Goal: Information Seeking & Learning: Find specific fact

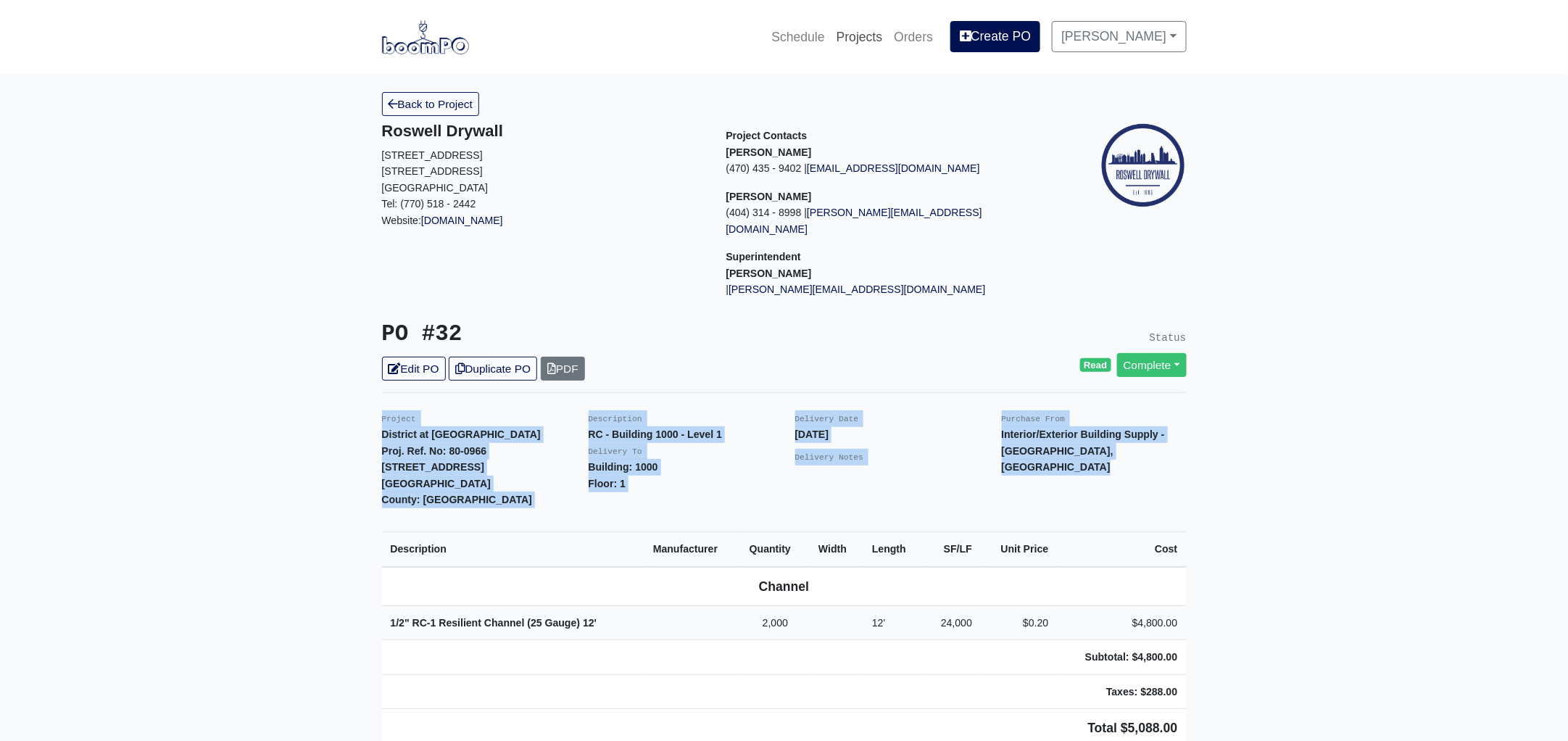
click at [868, 31] on link "Projects" at bounding box center [860, 37] width 58 height 32
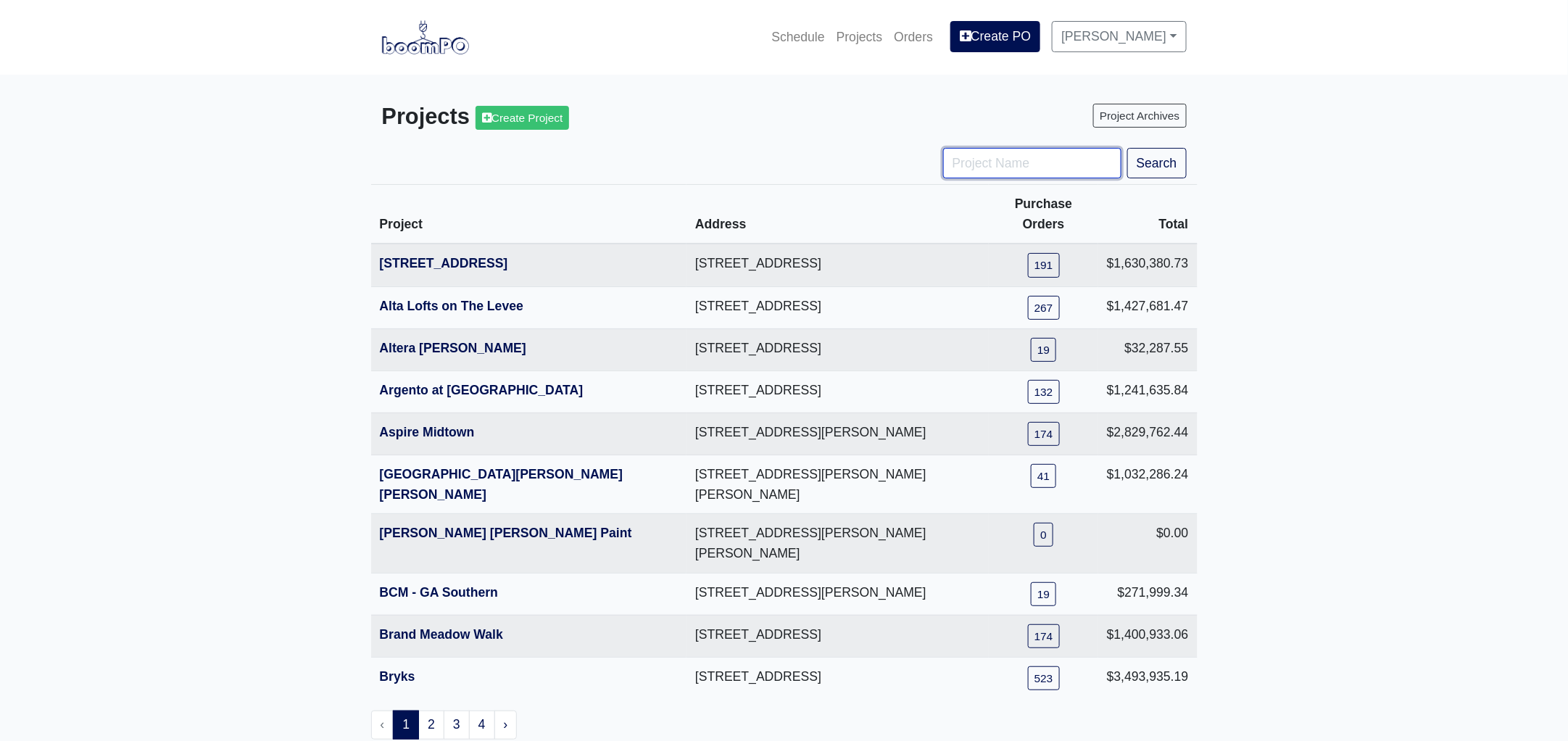
click at [983, 166] on input "Project Name" at bounding box center [1033, 163] width 179 height 31
type input "tpa"
click at [1128, 148] on button "Search" at bounding box center [1157, 163] width 59 height 31
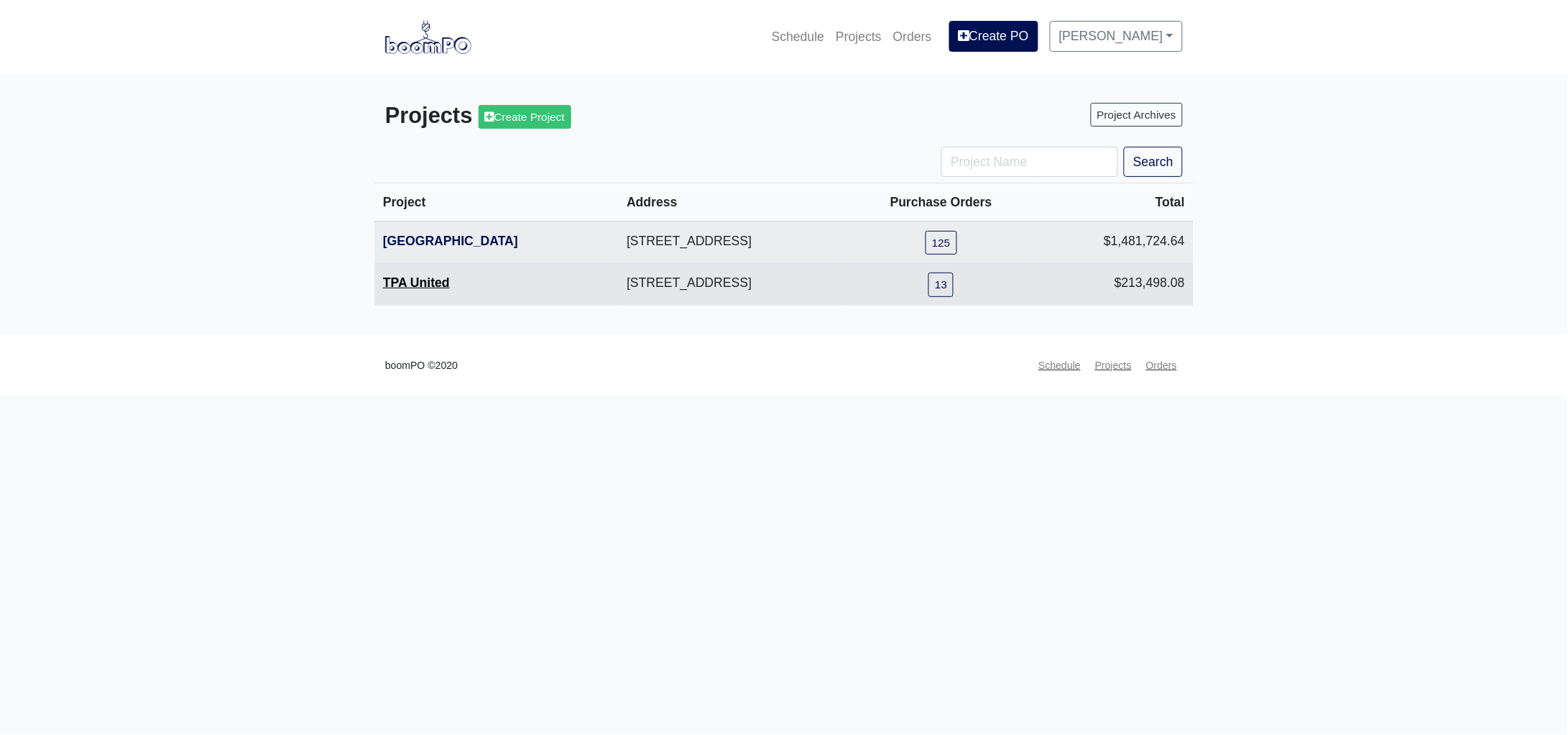
click at [433, 287] on link "TPA United" at bounding box center [416, 282] width 67 height 15
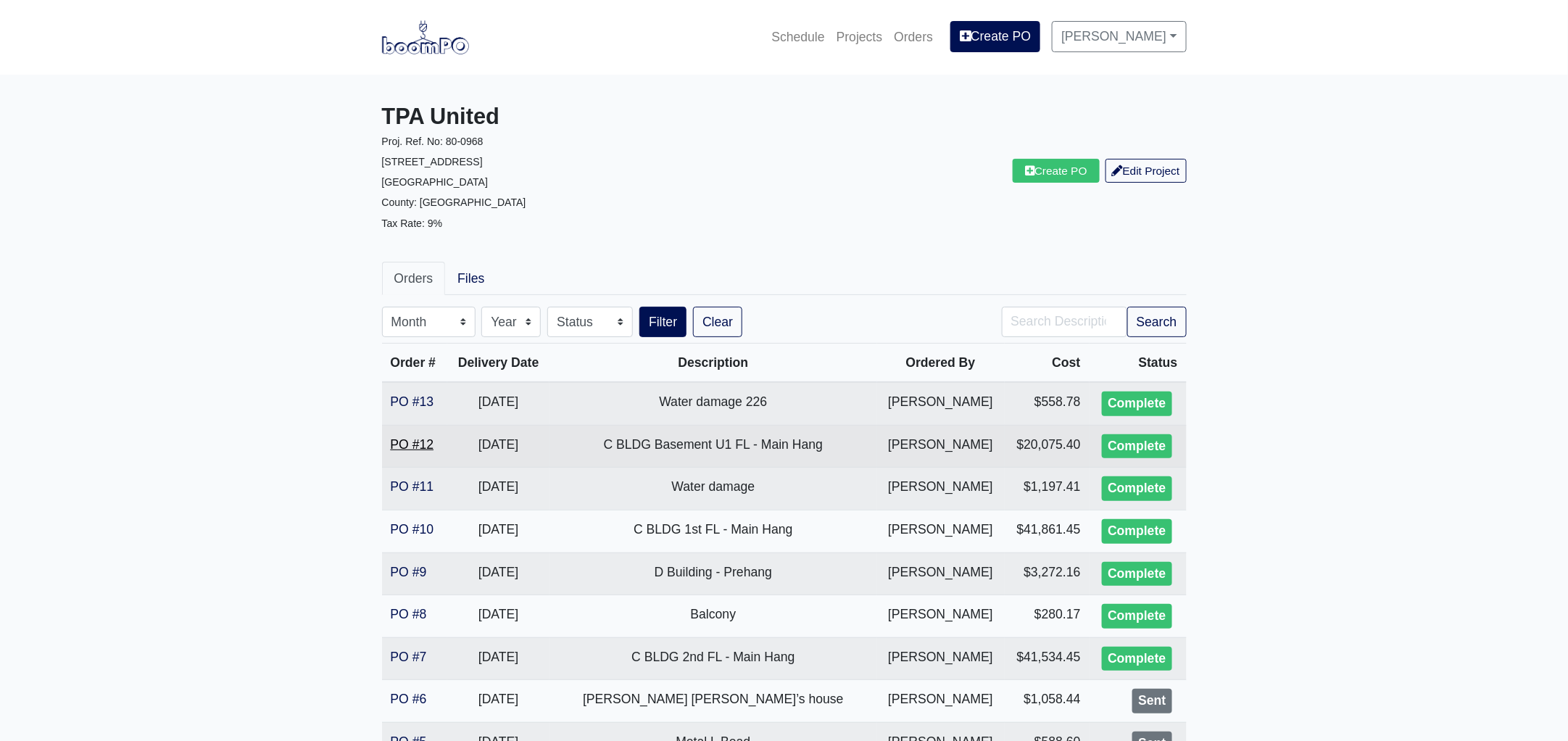
click at [415, 442] on link "PO #12" at bounding box center [412, 444] width 44 height 15
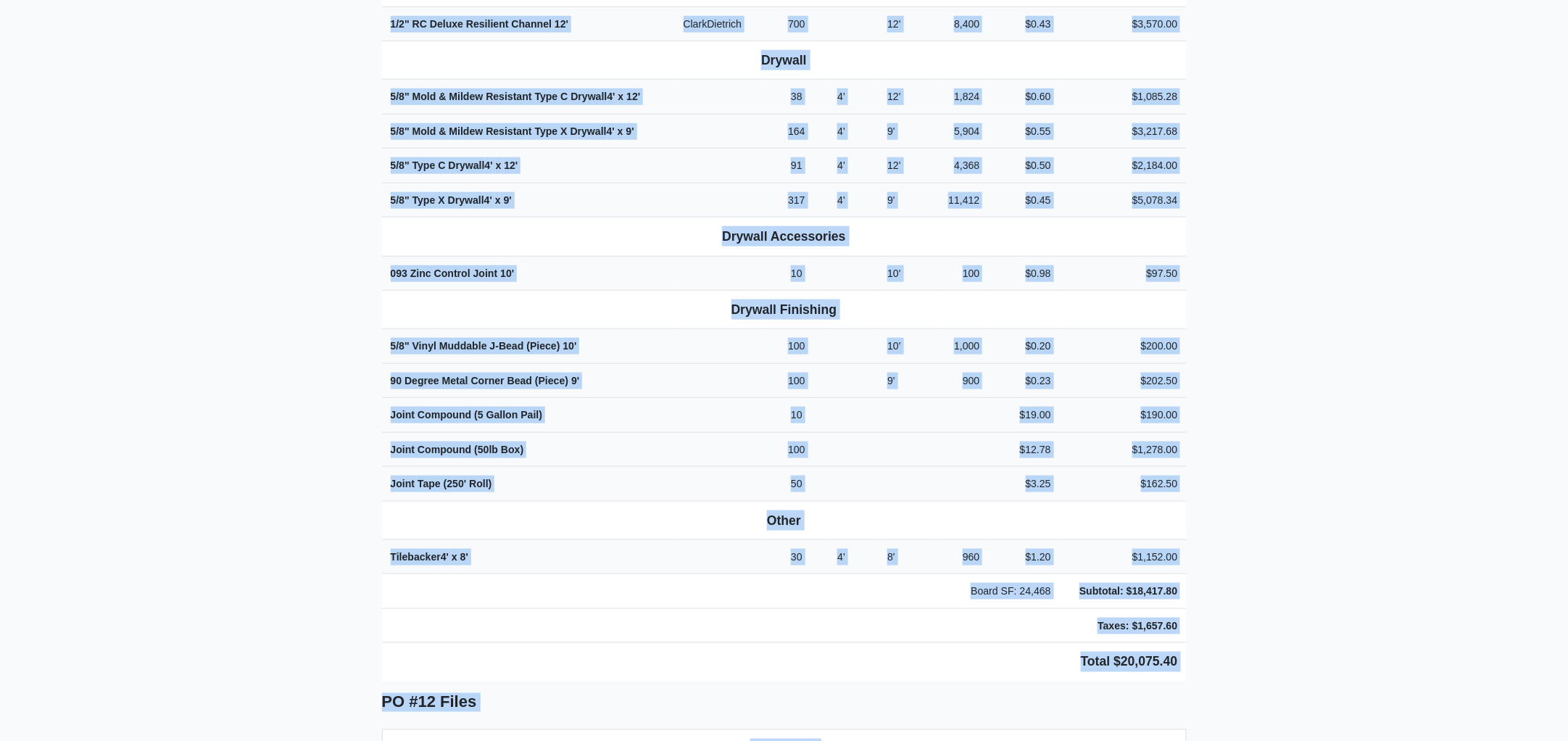
scroll to position [751, 0]
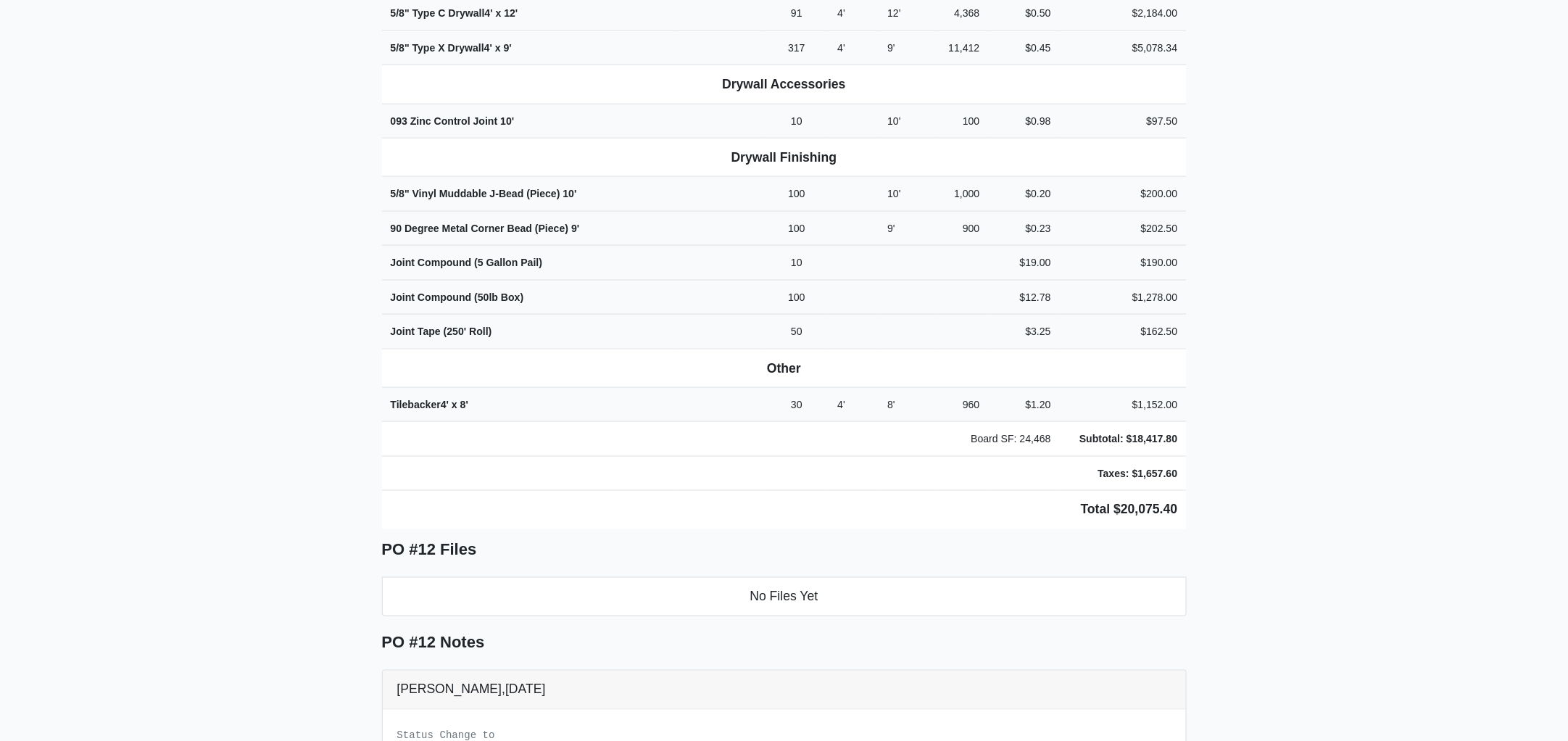
drag, startPoint x: 373, startPoint y: 124, endPoint x: 1272, endPoint y: 364, distance: 930.5
click at [1272, 364] on main "Back to Project Roswell Drywall 7000 Peachtree Dunwoody Rd NE Building 5, Suite…" at bounding box center [784, 283] width 1568 height 1920
copy div "Project TPA United Proj. Ref. No: 80-0968 1104 Avondale Avenue SE Atlanta, GA 3…"
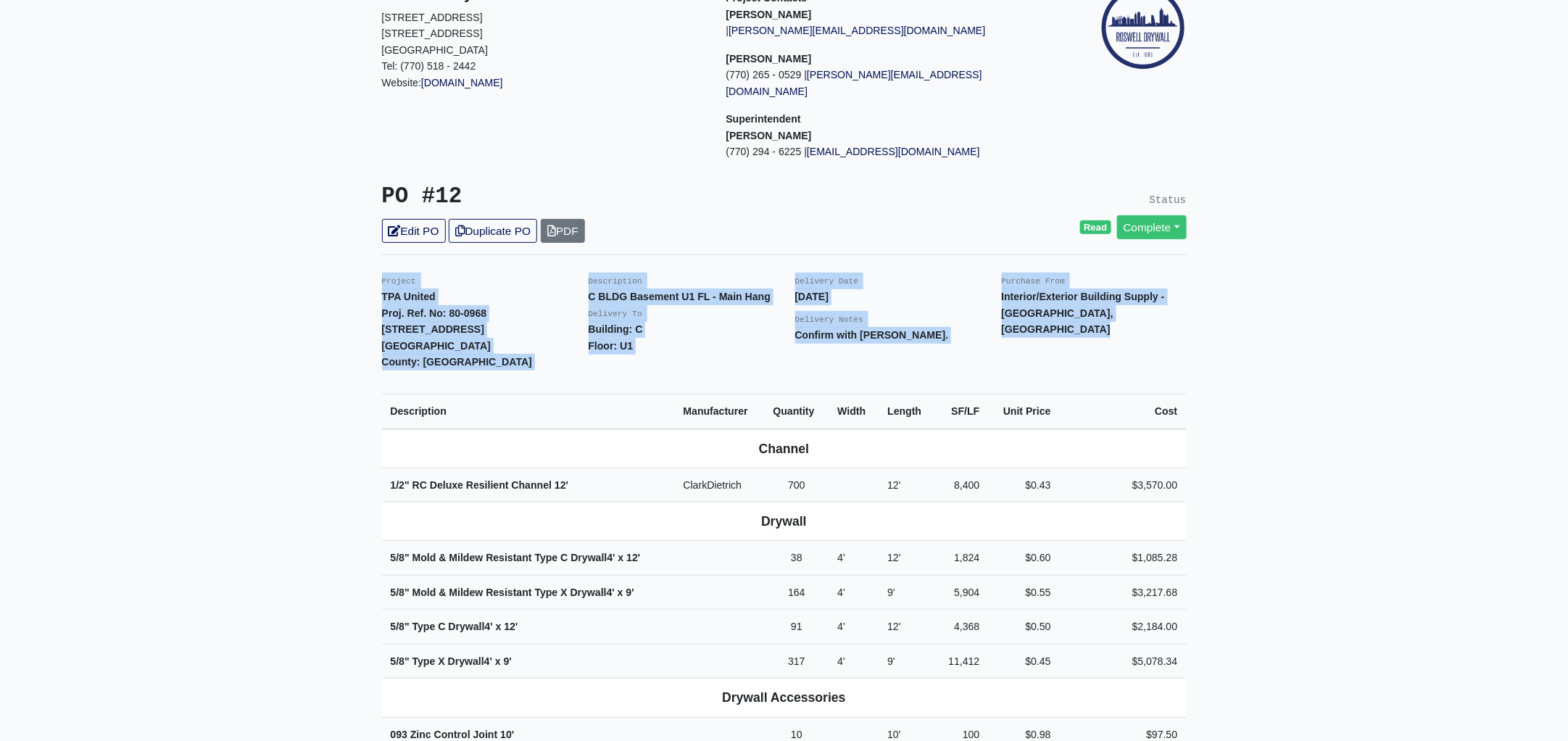
scroll to position [0, 0]
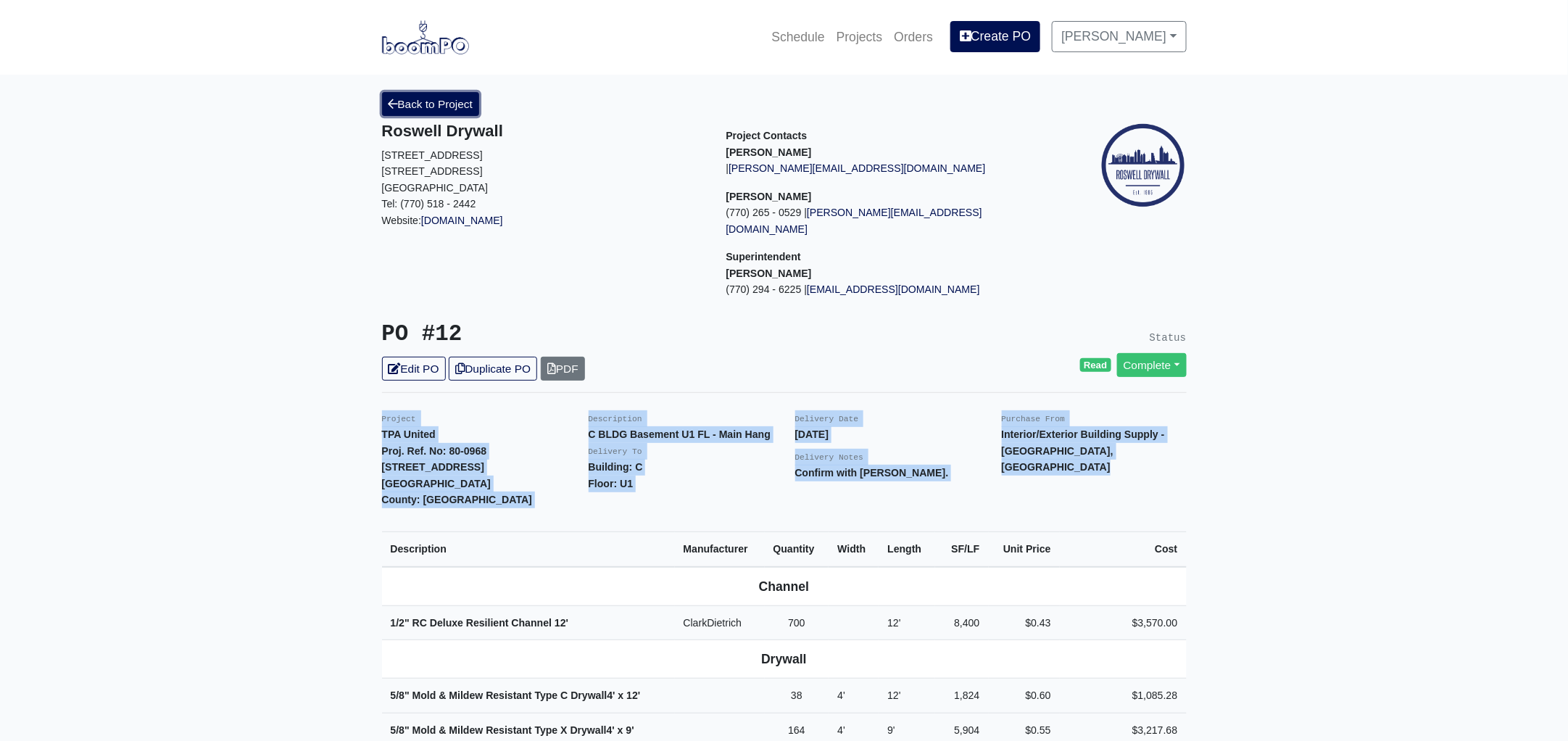
click at [442, 98] on link "Back to Project" at bounding box center [431, 104] width 98 height 24
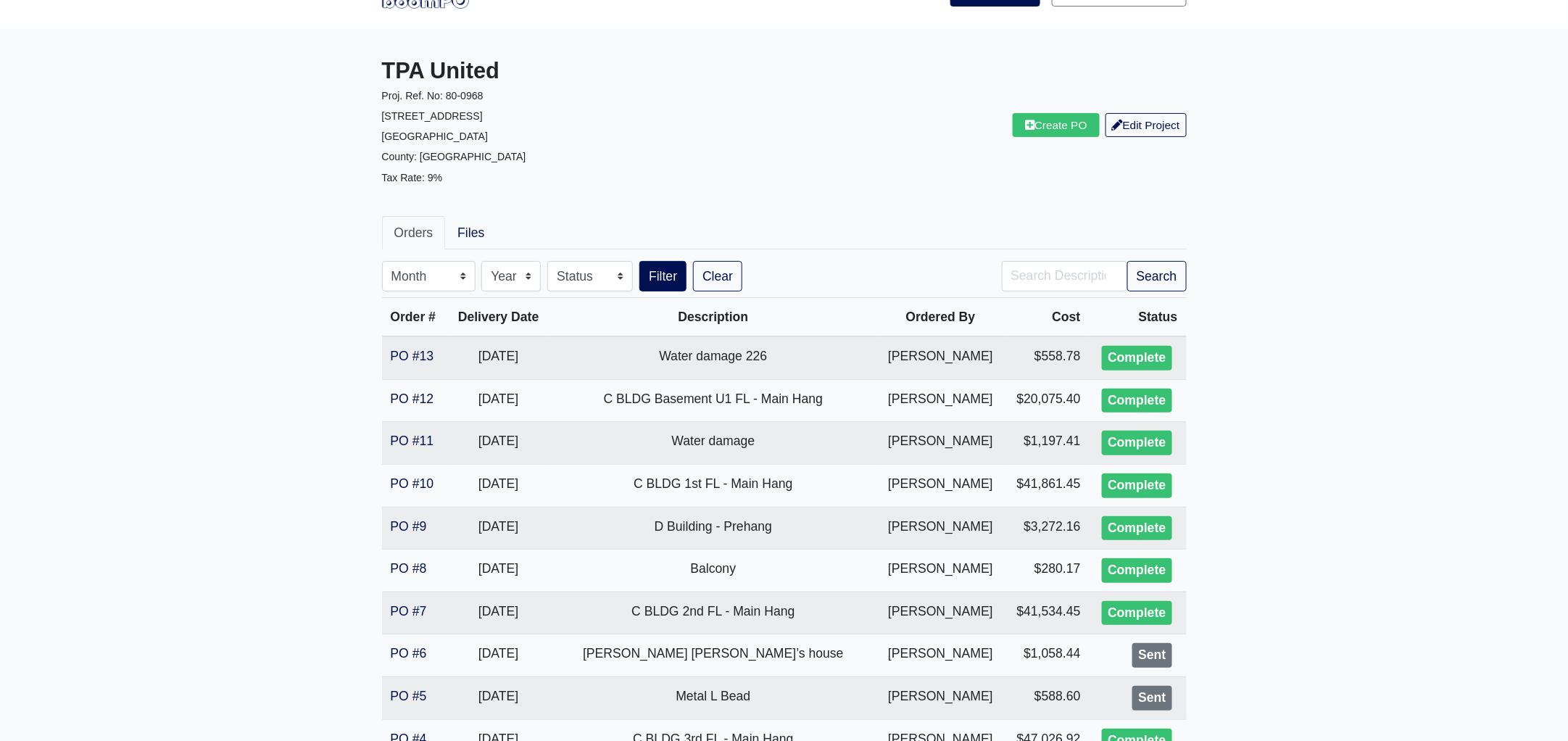
scroll to position [90, 0]
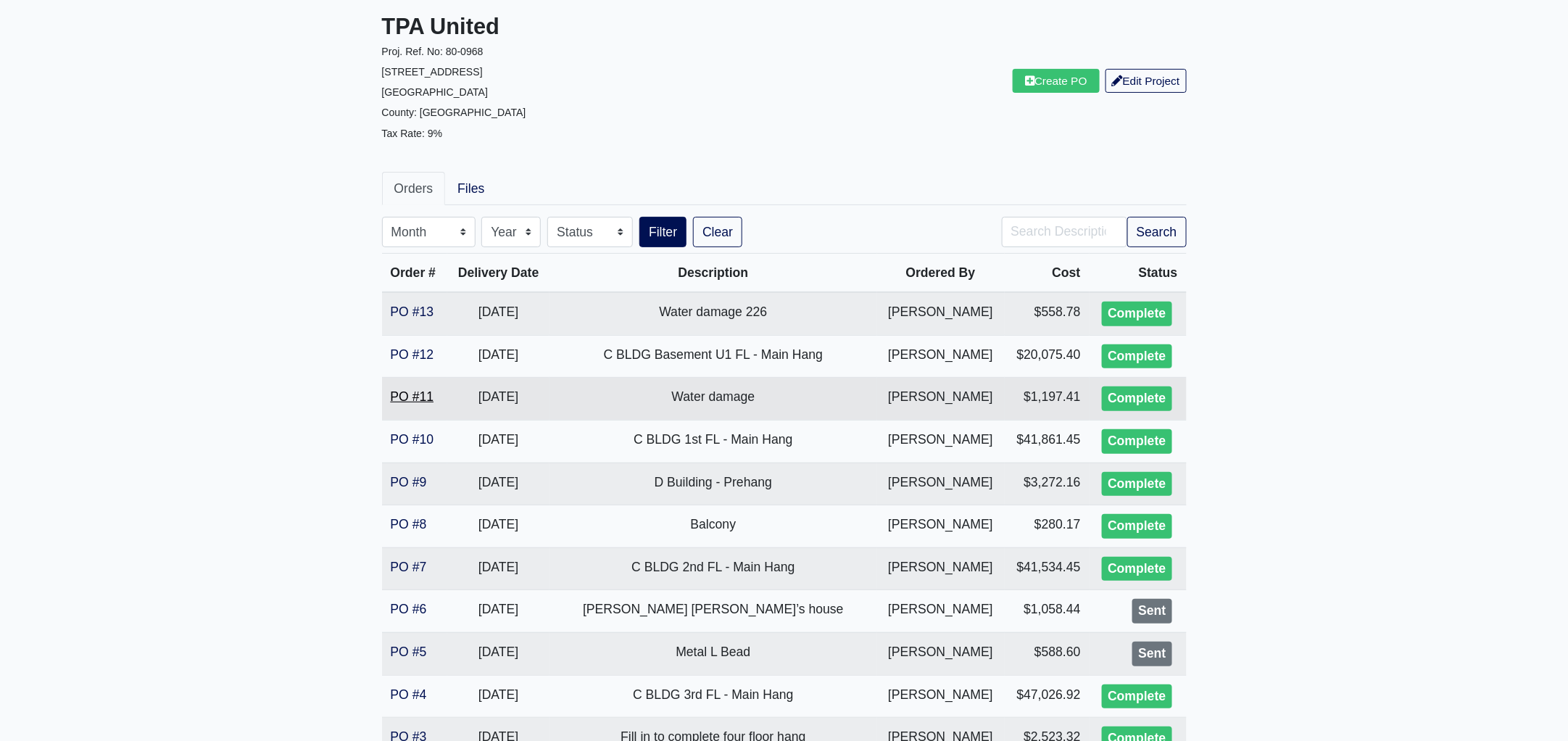
click at [402, 391] on link "PO #11" at bounding box center [412, 396] width 44 height 15
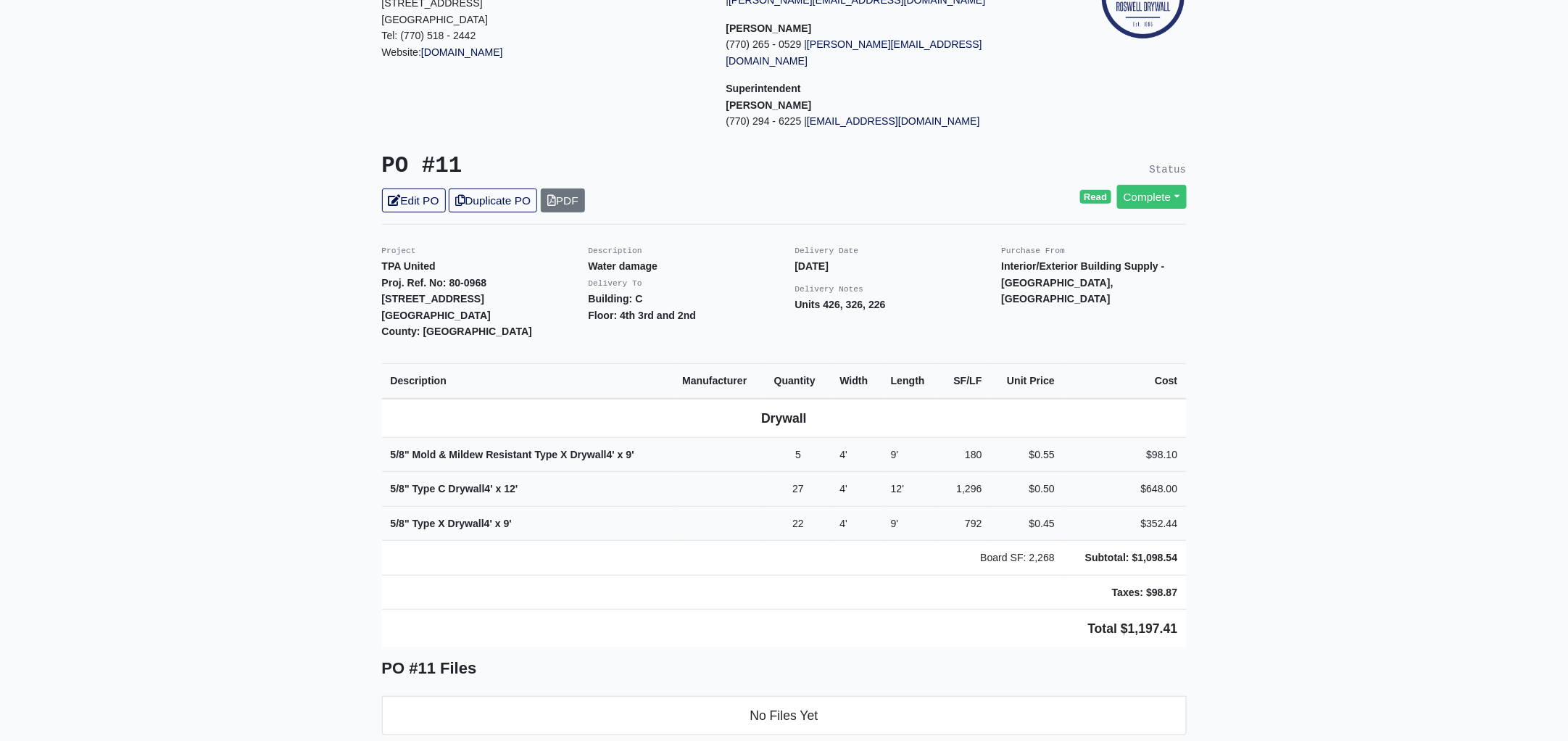
scroll to position [180, 0]
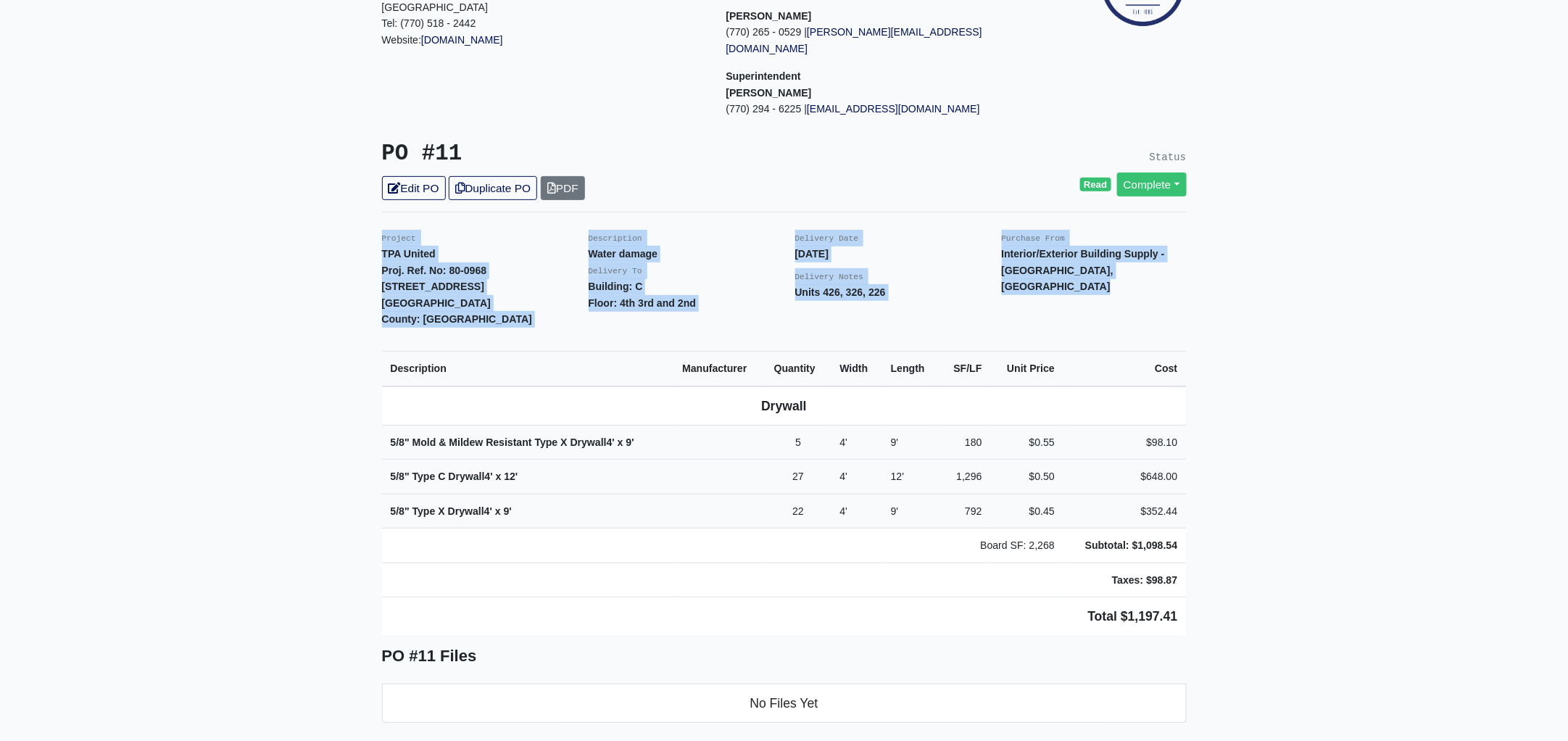
drag, startPoint x: 368, startPoint y: 218, endPoint x: 1231, endPoint y: 588, distance: 939.0
click at [1231, 588] on main "Back to Project Roswell Drywall [STREET_ADDRESS] Tel: (770) 518 - 2442 Website:…" at bounding box center [784, 622] width 1568 height 1456
copy div "Project TPA United Proj. Ref. No: 80-0968 [STREET_ADDRESS]: [GEOGRAPHIC_DATA] D…"
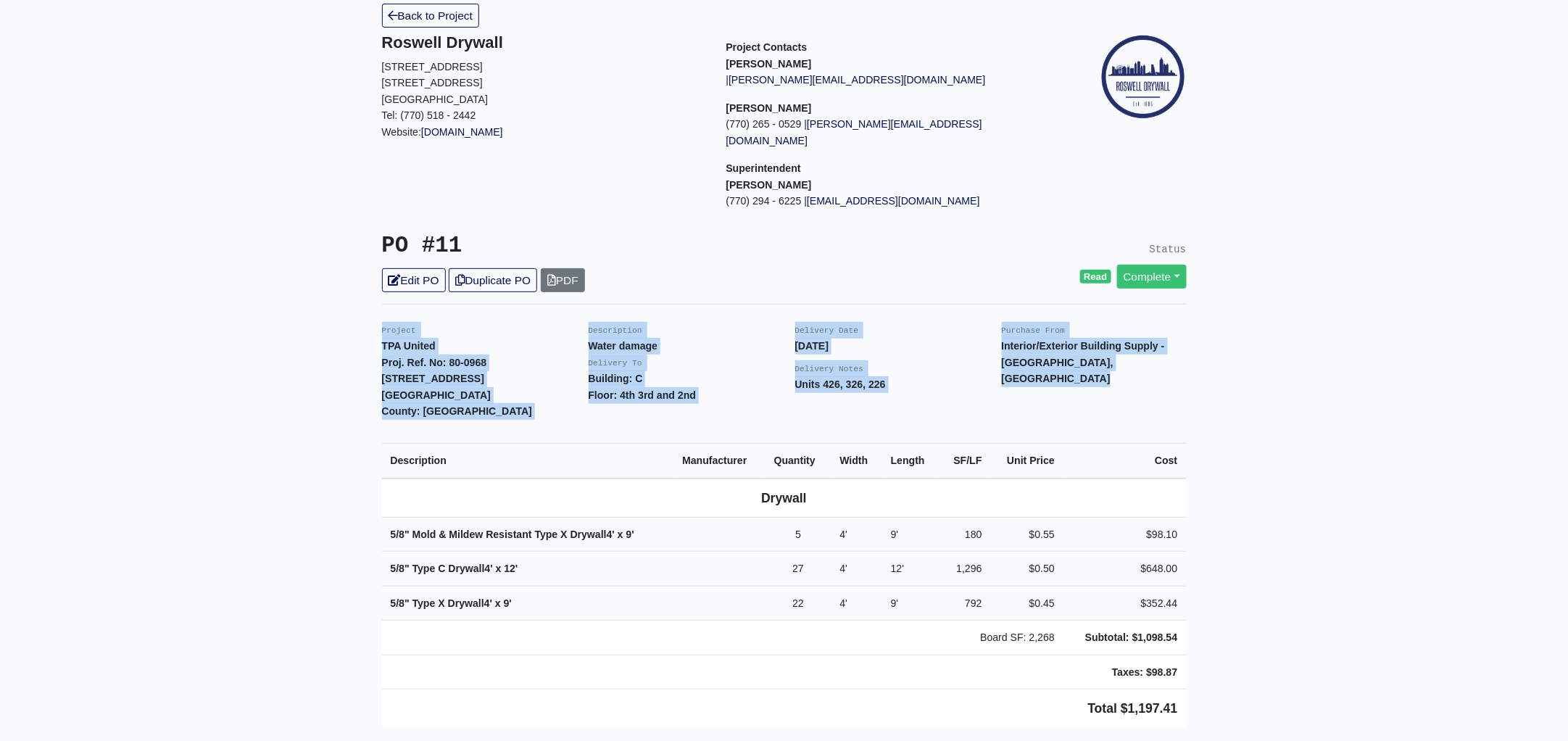
scroll to position [0, 0]
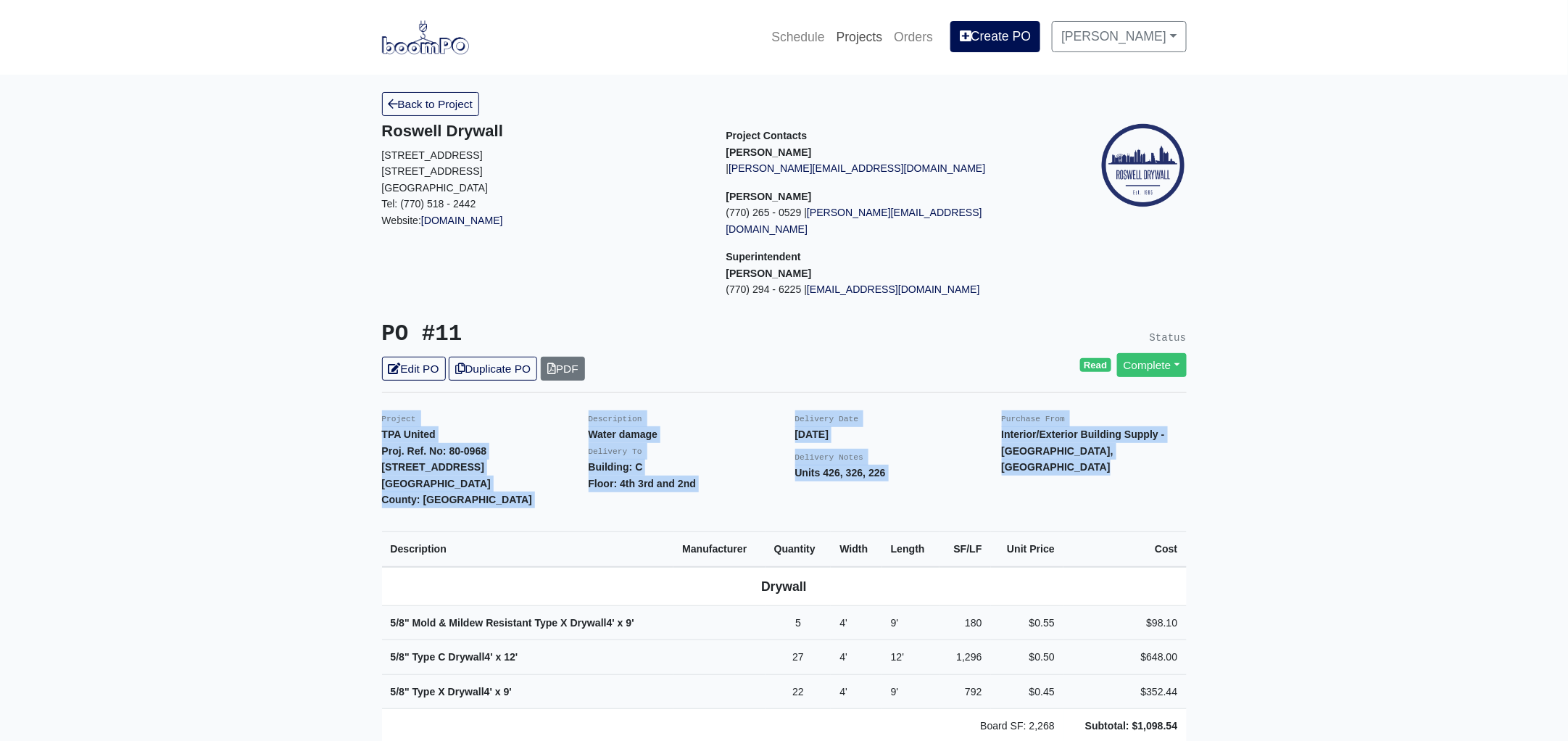
click at [864, 26] on link "Projects" at bounding box center [860, 37] width 58 height 32
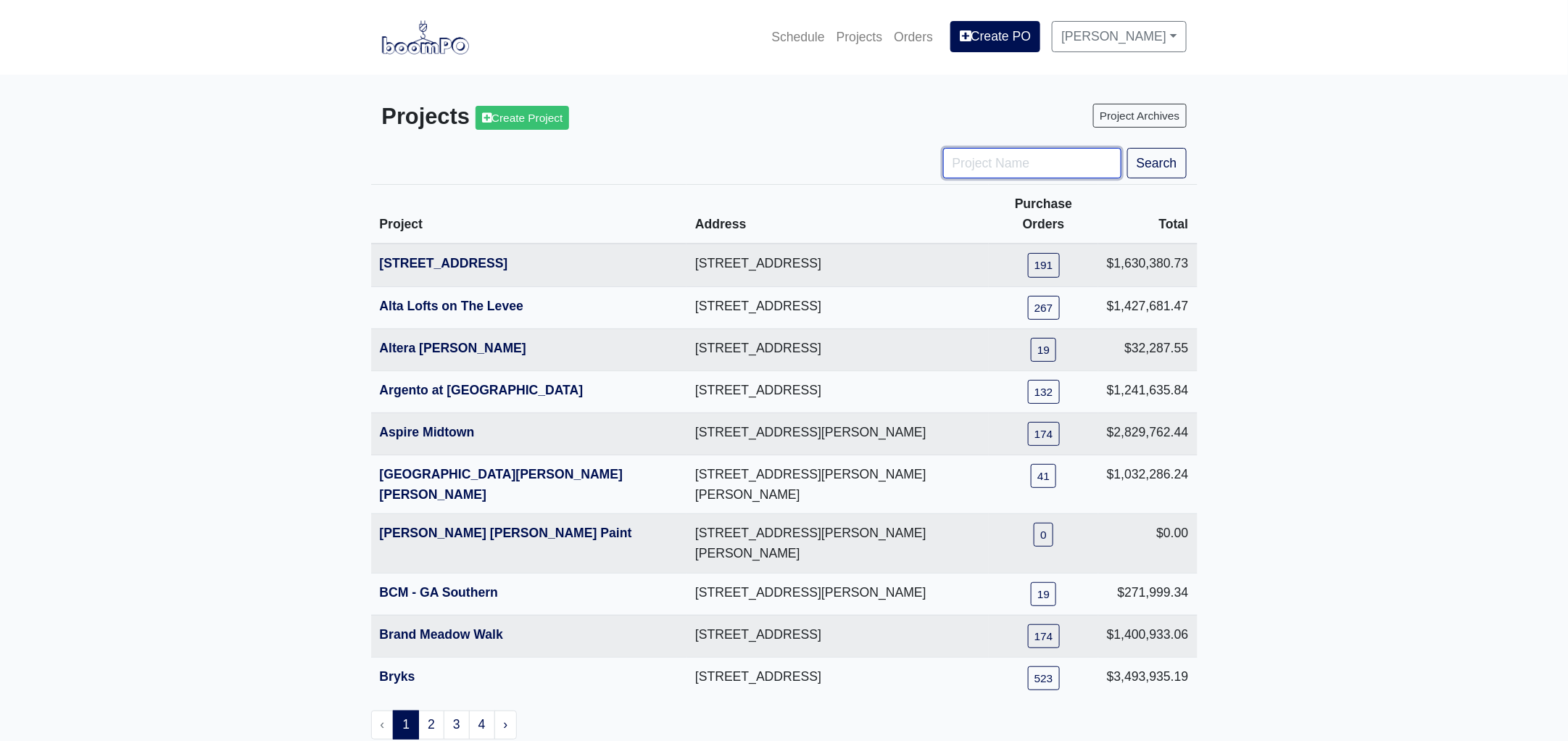
click at [963, 164] on input "Project Name" at bounding box center [1033, 163] width 179 height 31
type input "metro"
click at [1128, 148] on button "Search" at bounding box center [1157, 163] width 59 height 31
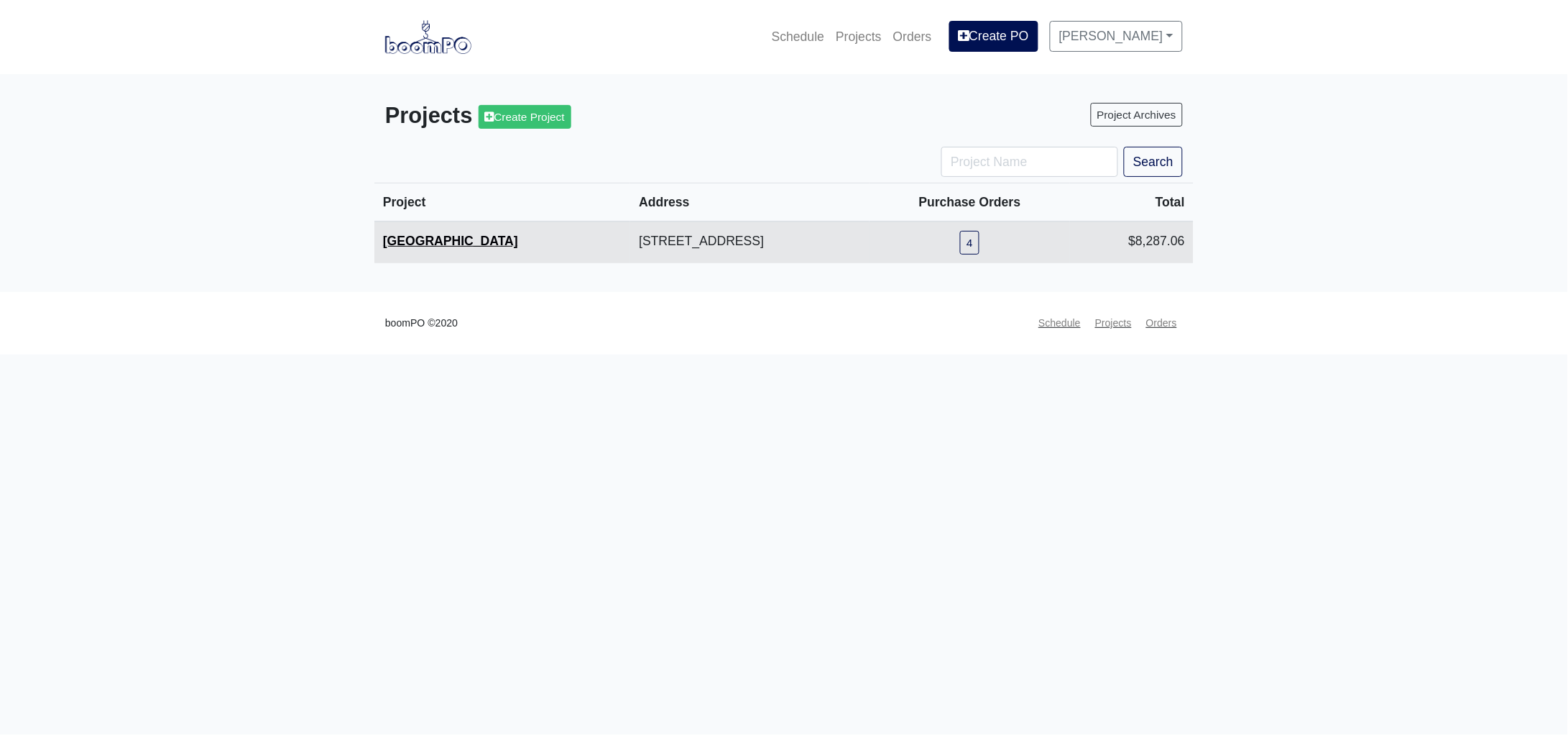
click at [448, 236] on link "[GEOGRAPHIC_DATA]" at bounding box center [450, 240] width 135 height 15
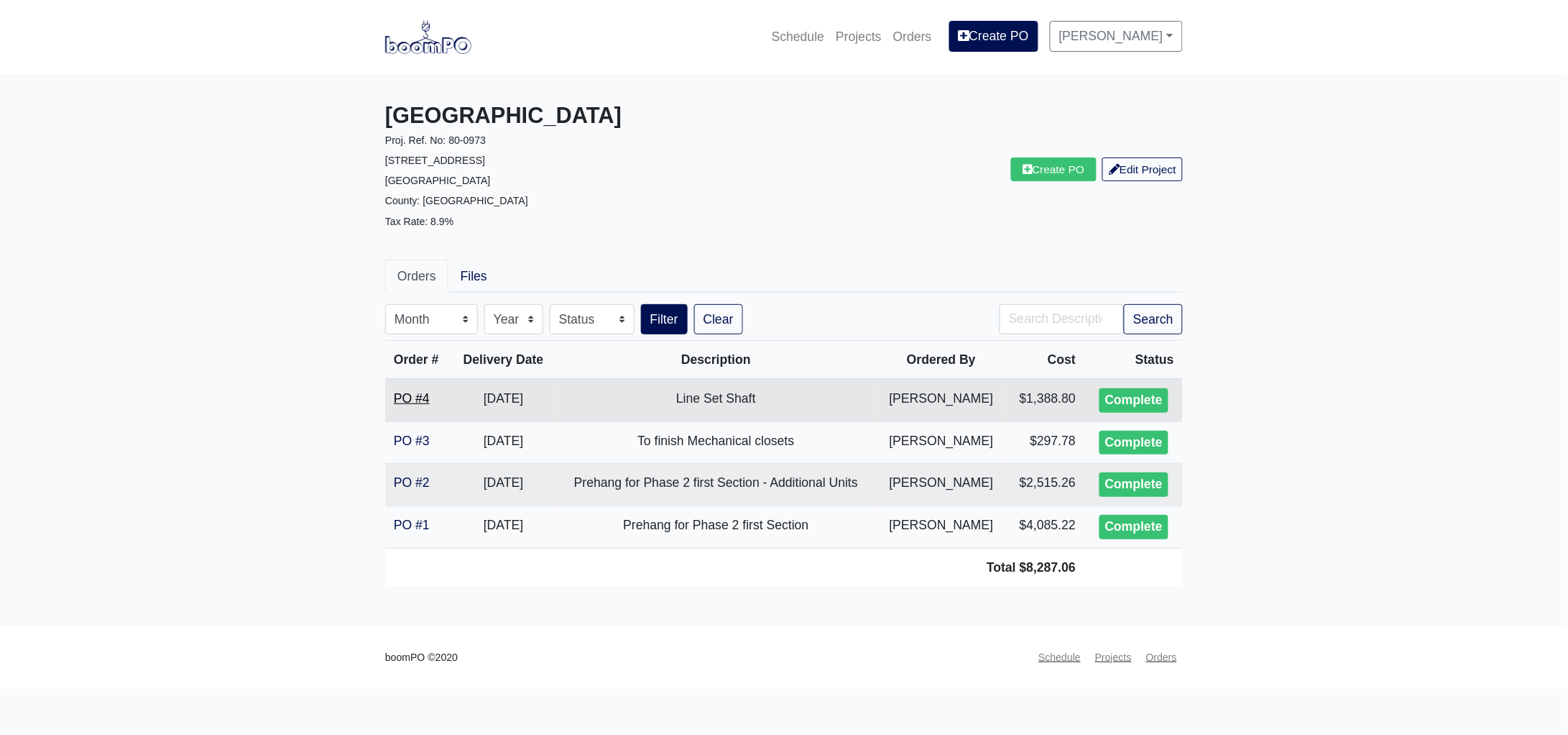
click at [417, 393] on link "PO #4" at bounding box center [412, 398] width 36 height 15
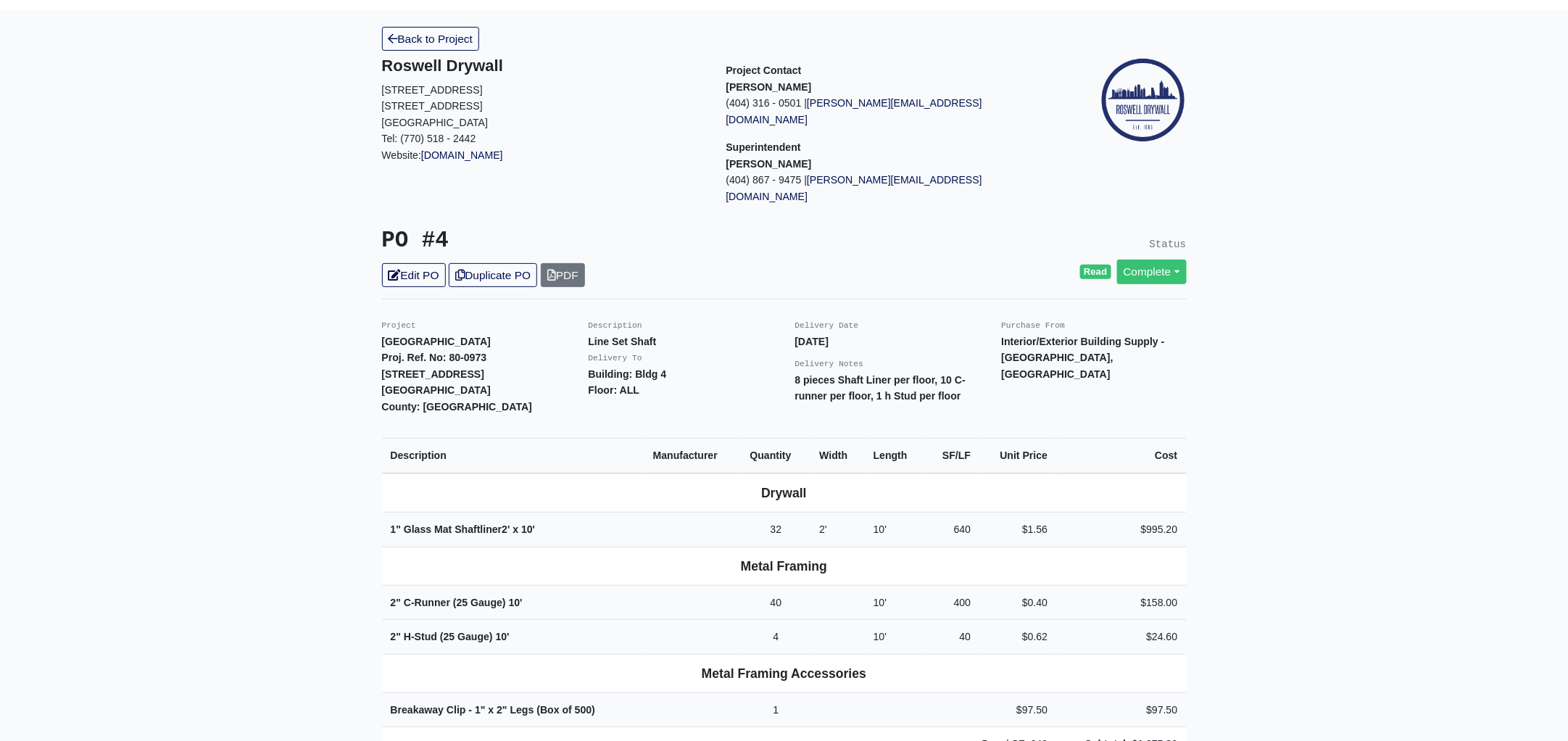
scroll to position [180, 0]
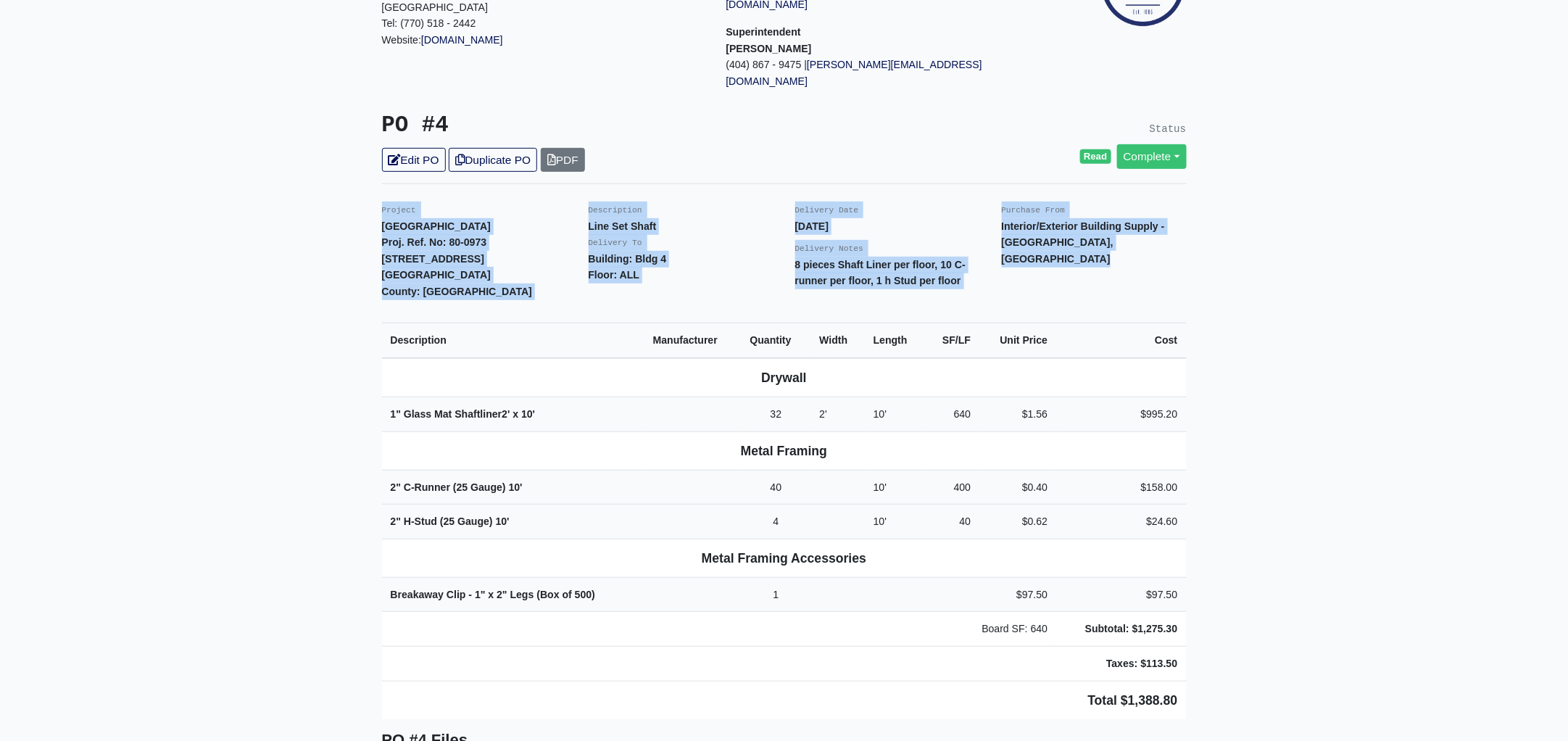
drag, startPoint x: 382, startPoint y: 173, endPoint x: 1312, endPoint y: 572, distance: 1012.0
copy div "Project Metropolitan Place Proj. Ref. No: 80-0973 2333 Metropolitan Parkway SW …"
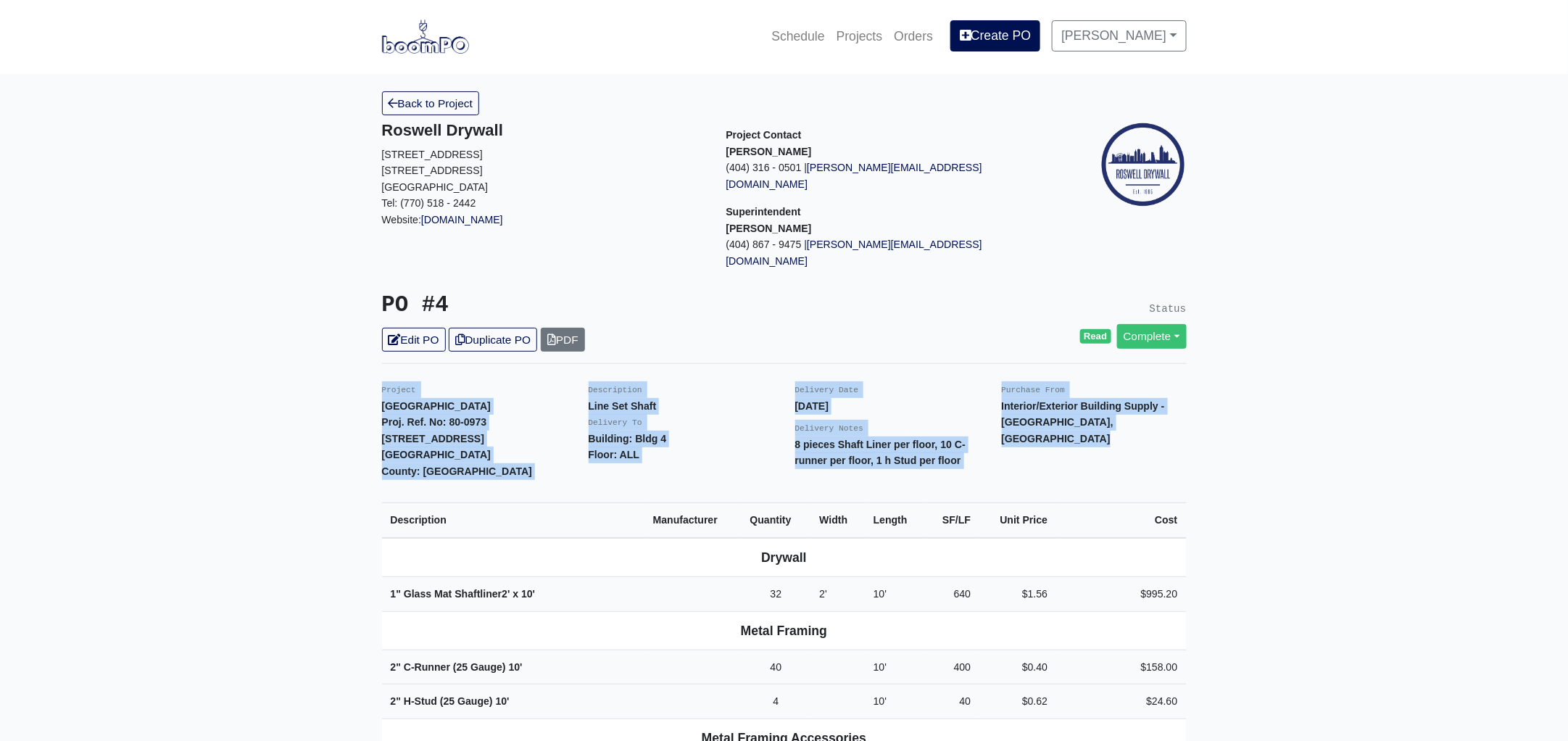
scroll to position [0, 0]
click at [880, 28] on link "Projects" at bounding box center [860, 37] width 58 height 32
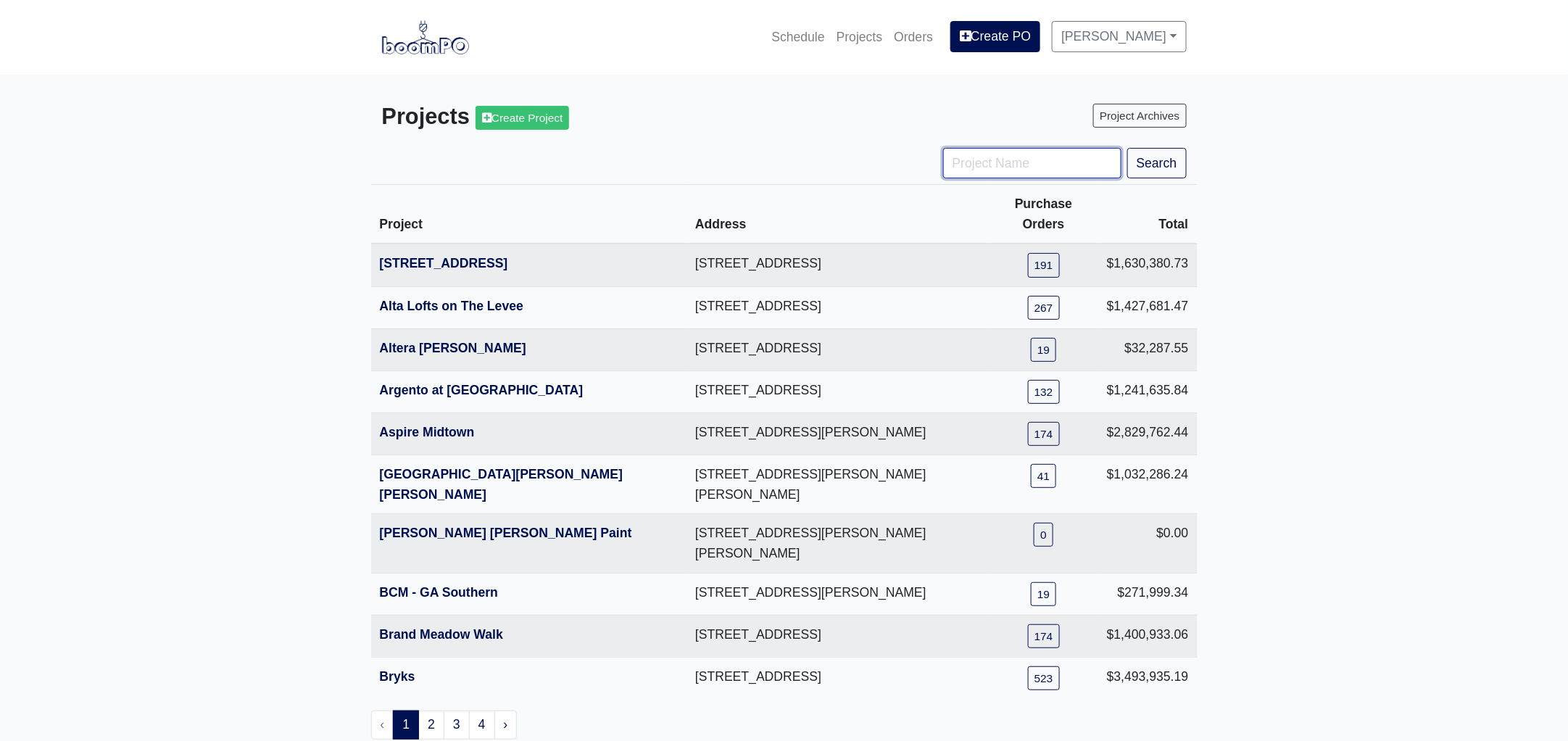
click at [999, 170] on input "Project Name" at bounding box center [1033, 163] width 179 height 31
type input "tpa"
click at [1128, 148] on button "Search" at bounding box center [1157, 163] width 59 height 31
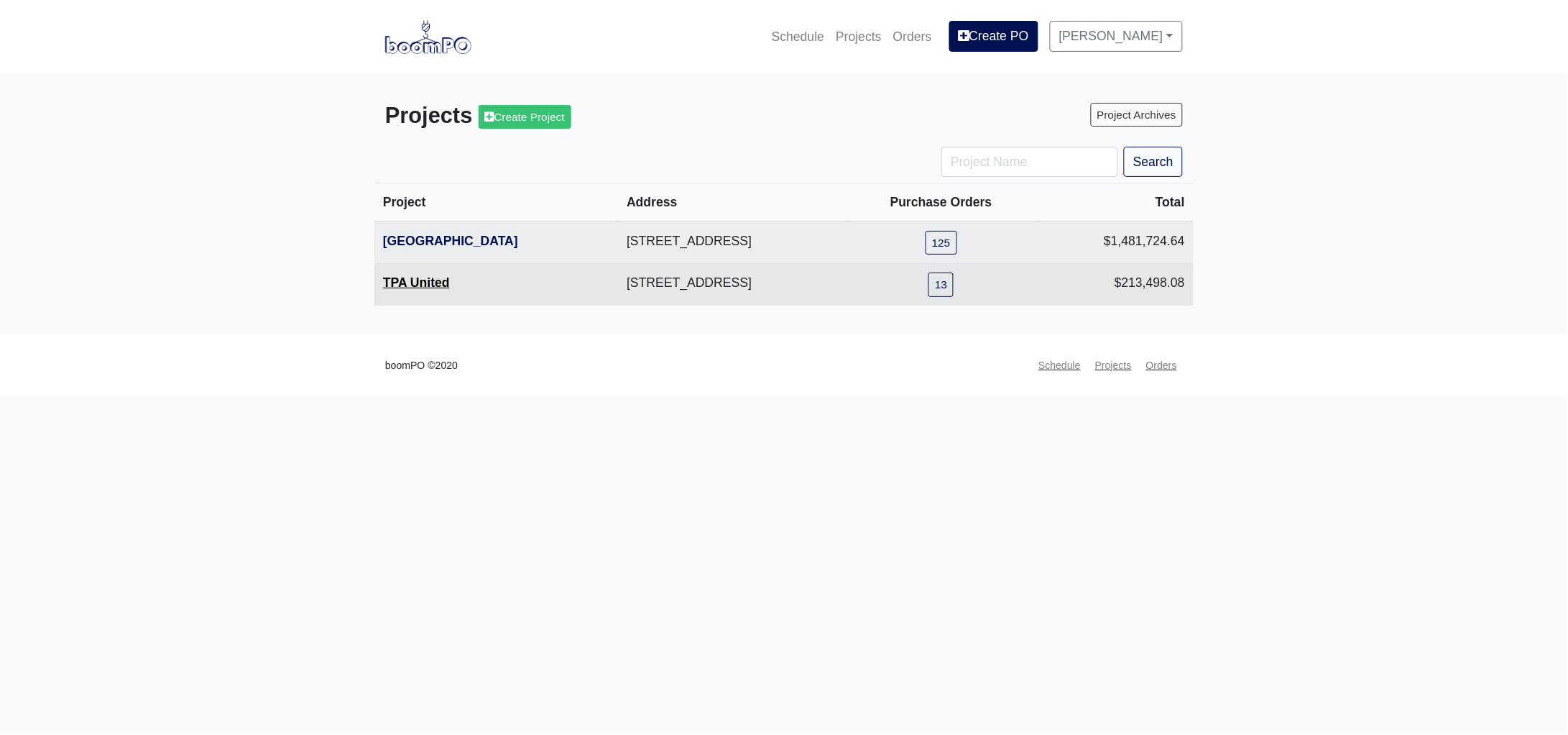
click at [422, 280] on link "TPA United" at bounding box center [416, 282] width 67 height 15
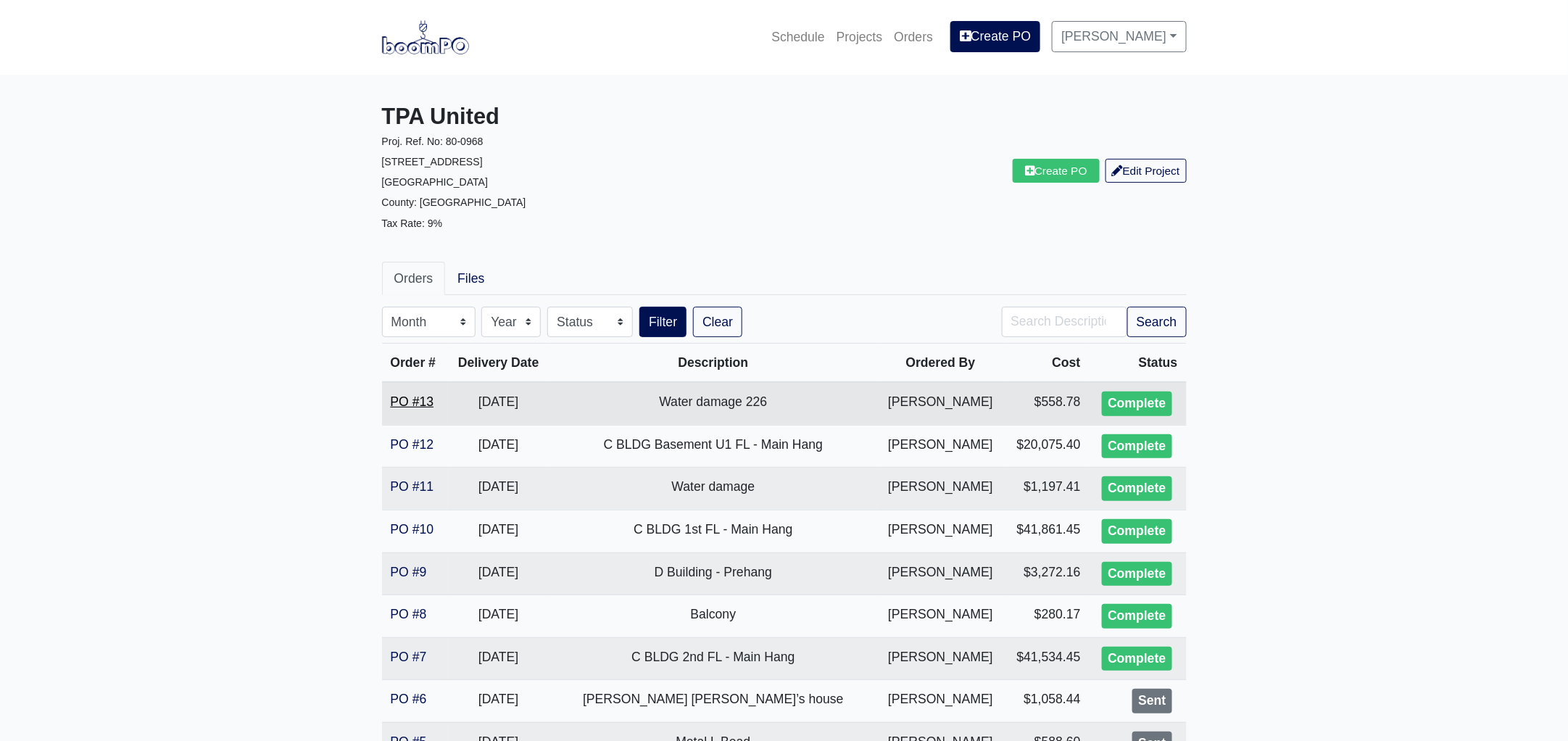
click at [412, 398] on link "PO #13" at bounding box center [412, 401] width 44 height 15
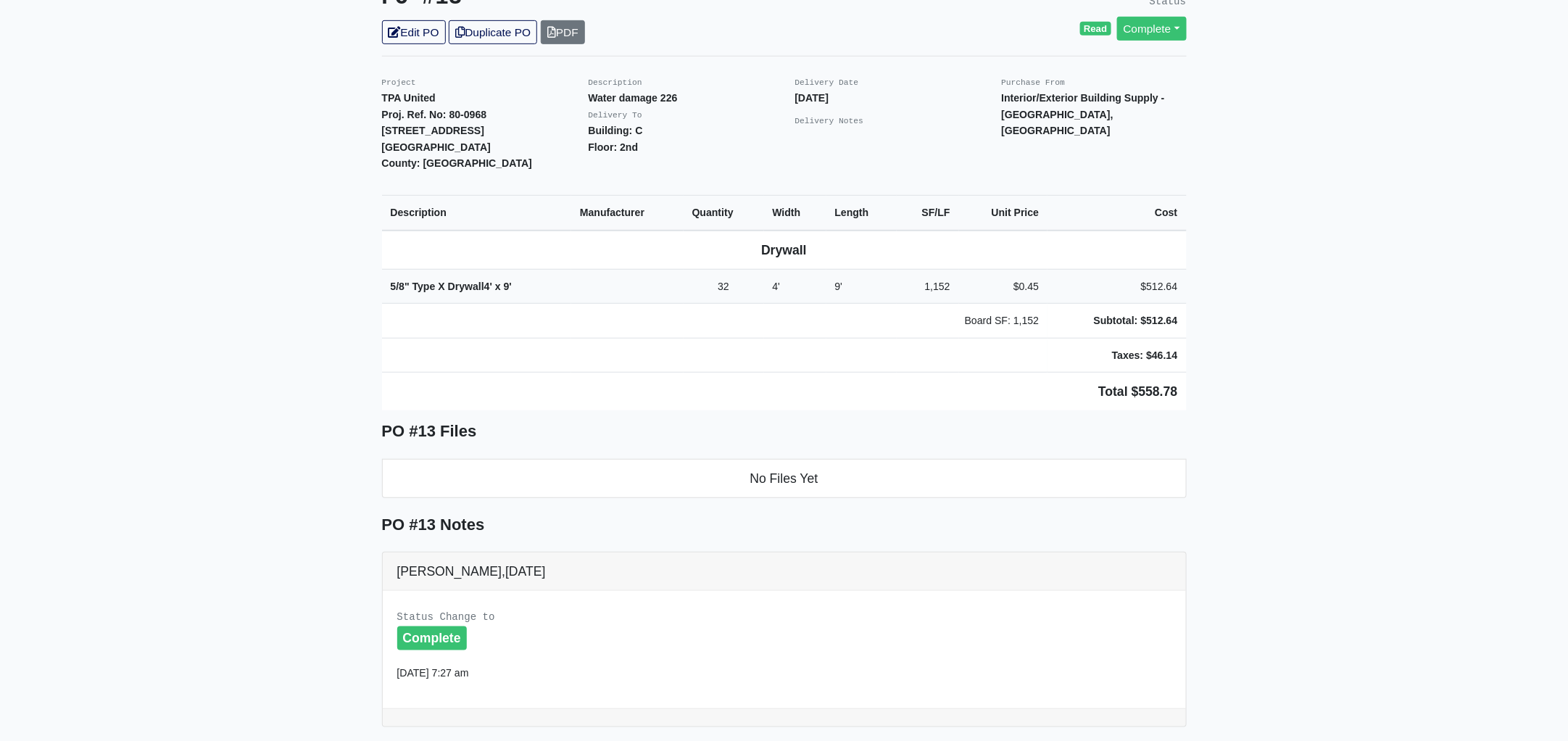
scroll to position [362, 0]
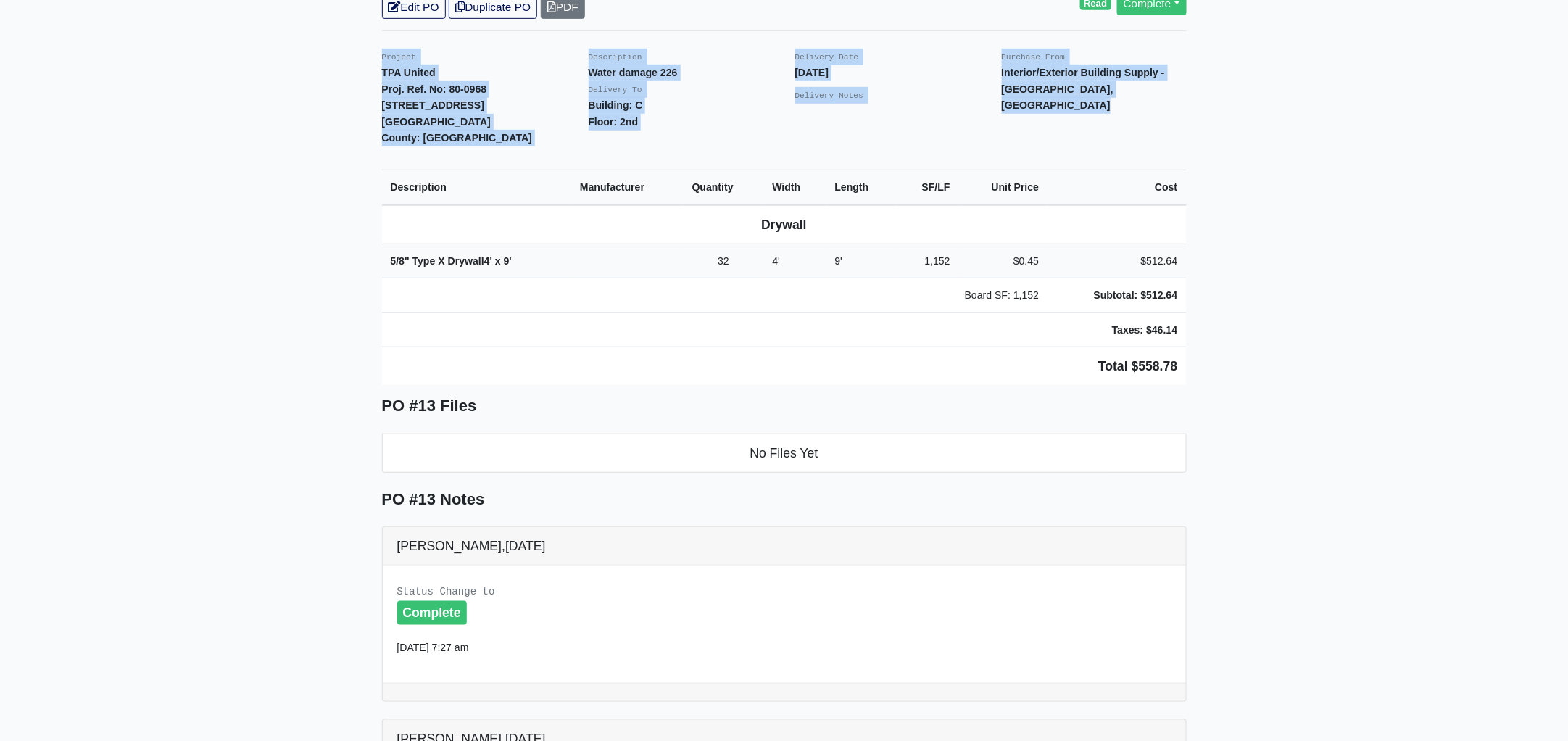
drag, startPoint x: 371, startPoint y: 37, endPoint x: 1202, endPoint y: 341, distance: 884.9
click at [1202, 341] on main "Back to Project Roswell Drywall 7000 Peachtree Dunwoody Rd NE Building 5, Suite…" at bounding box center [784, 406] width 1568 height 1387
copy div "Project TPA United Proj. Ref. No: 80-0968 1104 Avondale Avenue SE Atlanta, GA 3…"
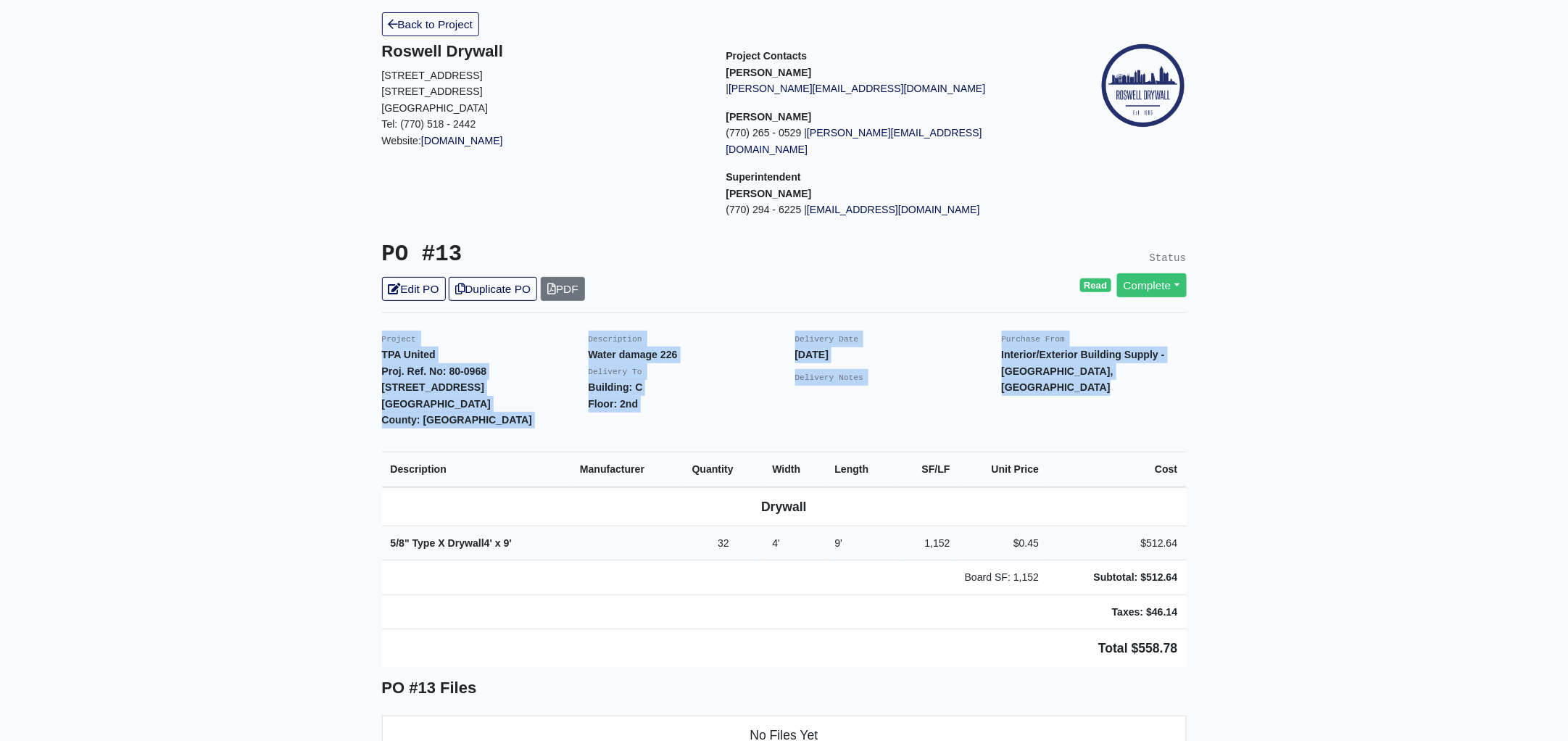
scroll to position [0, 0]
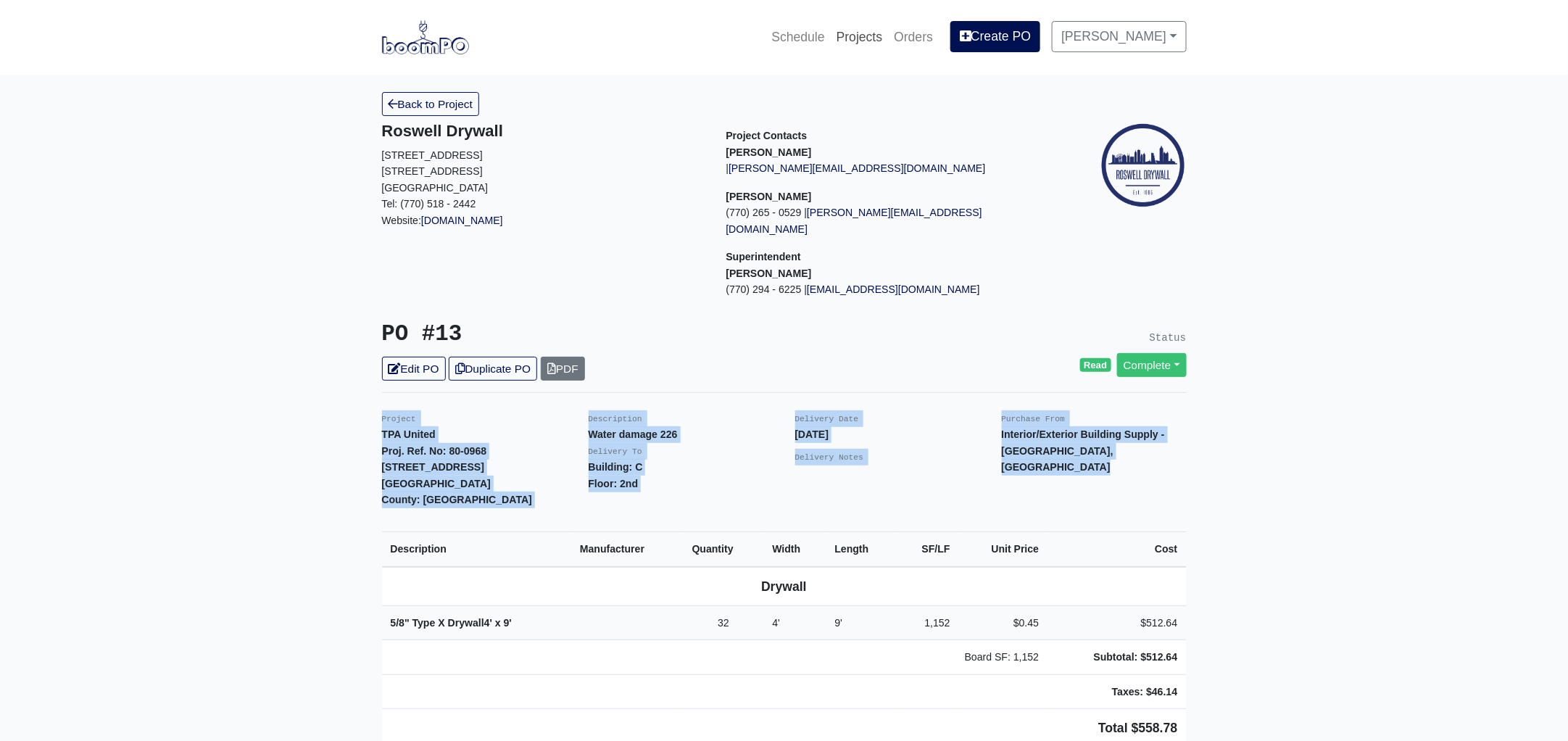
click at [884, 30] on link "Projects" at bounding box center [860, 37] width 58 height 32
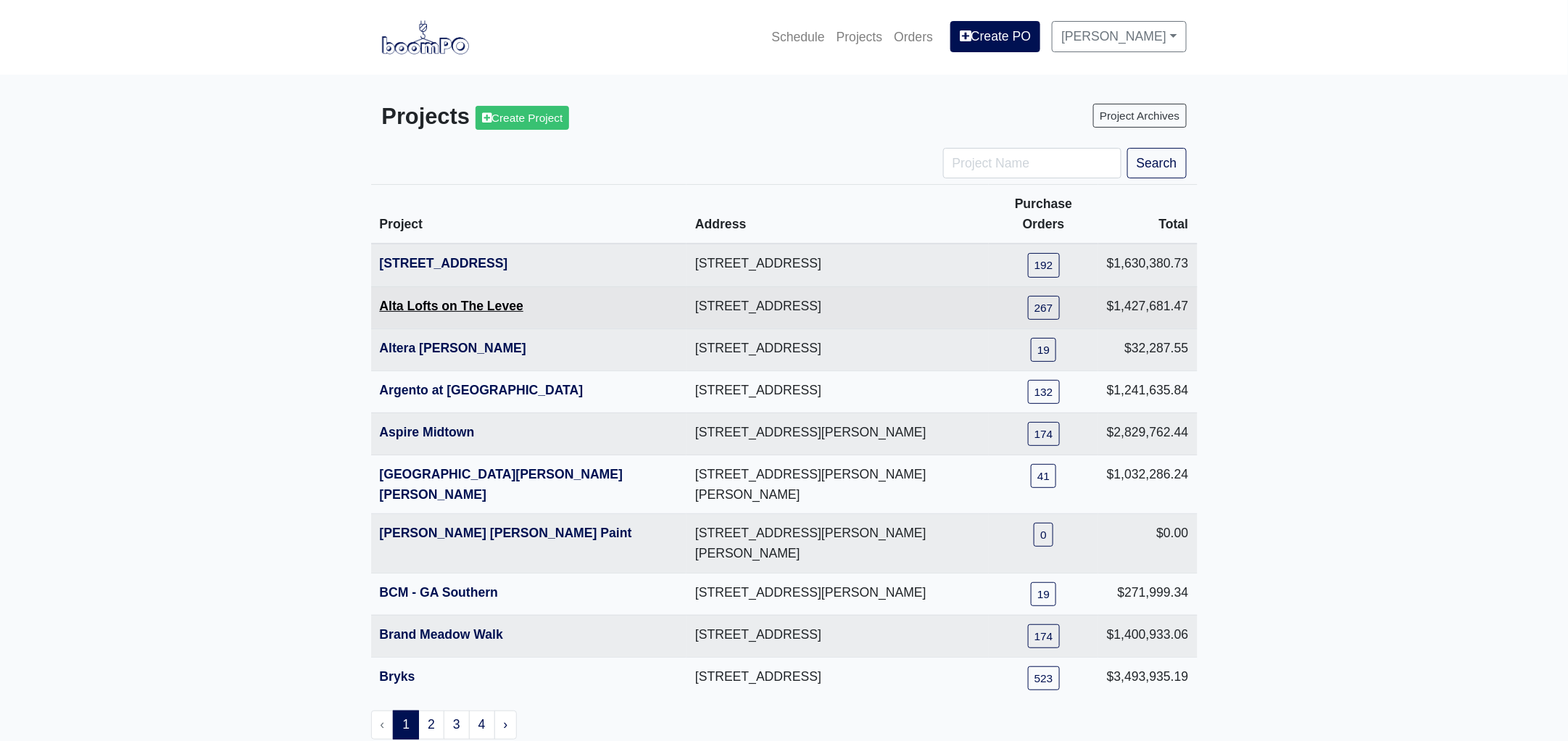
click at [440, 299] on link "Alta Lofts on The Levee" at bounding box center [452, 306] width 144 height 15
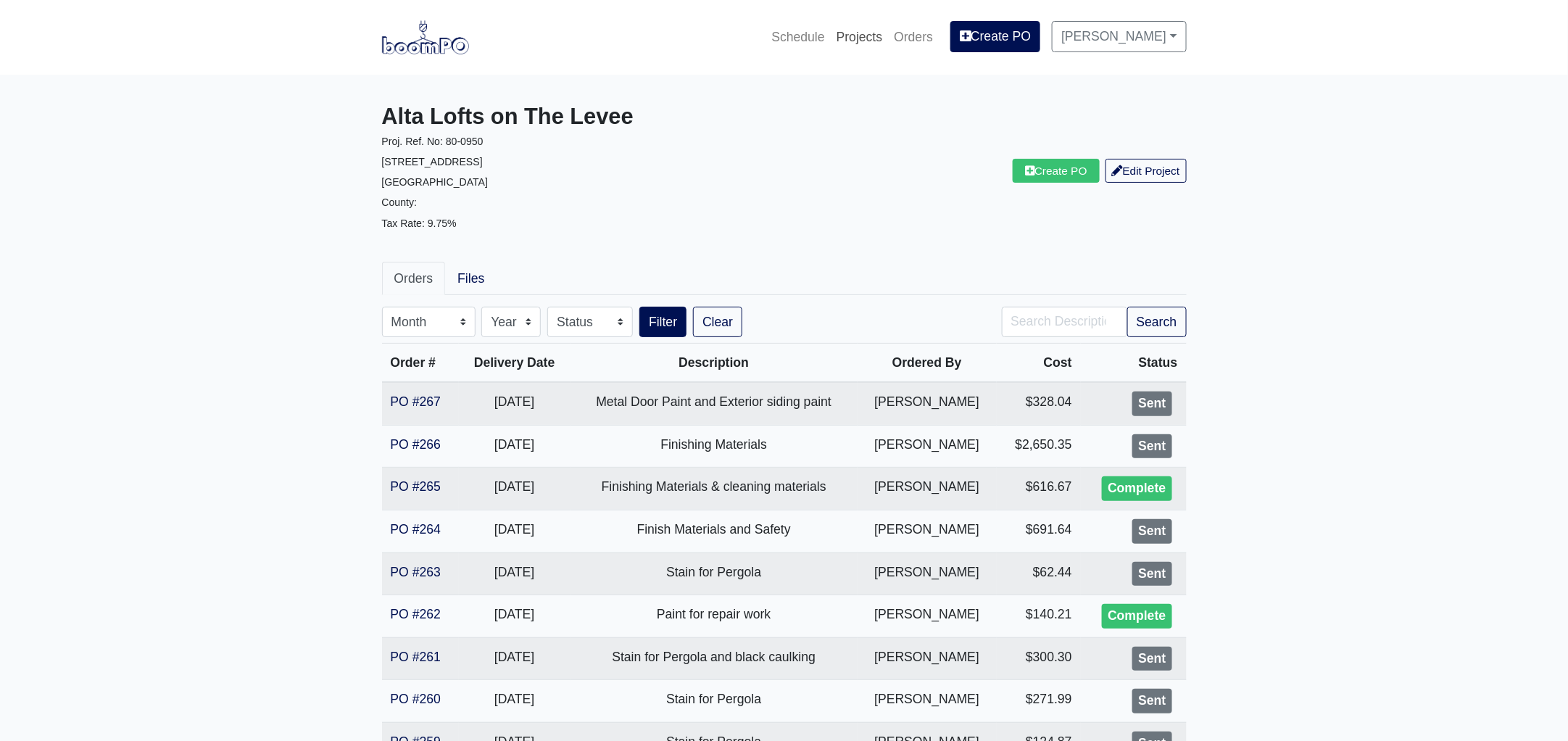
click at [862, 33] on link "Projects" at bounding box center [860, 37] width 58 height 32
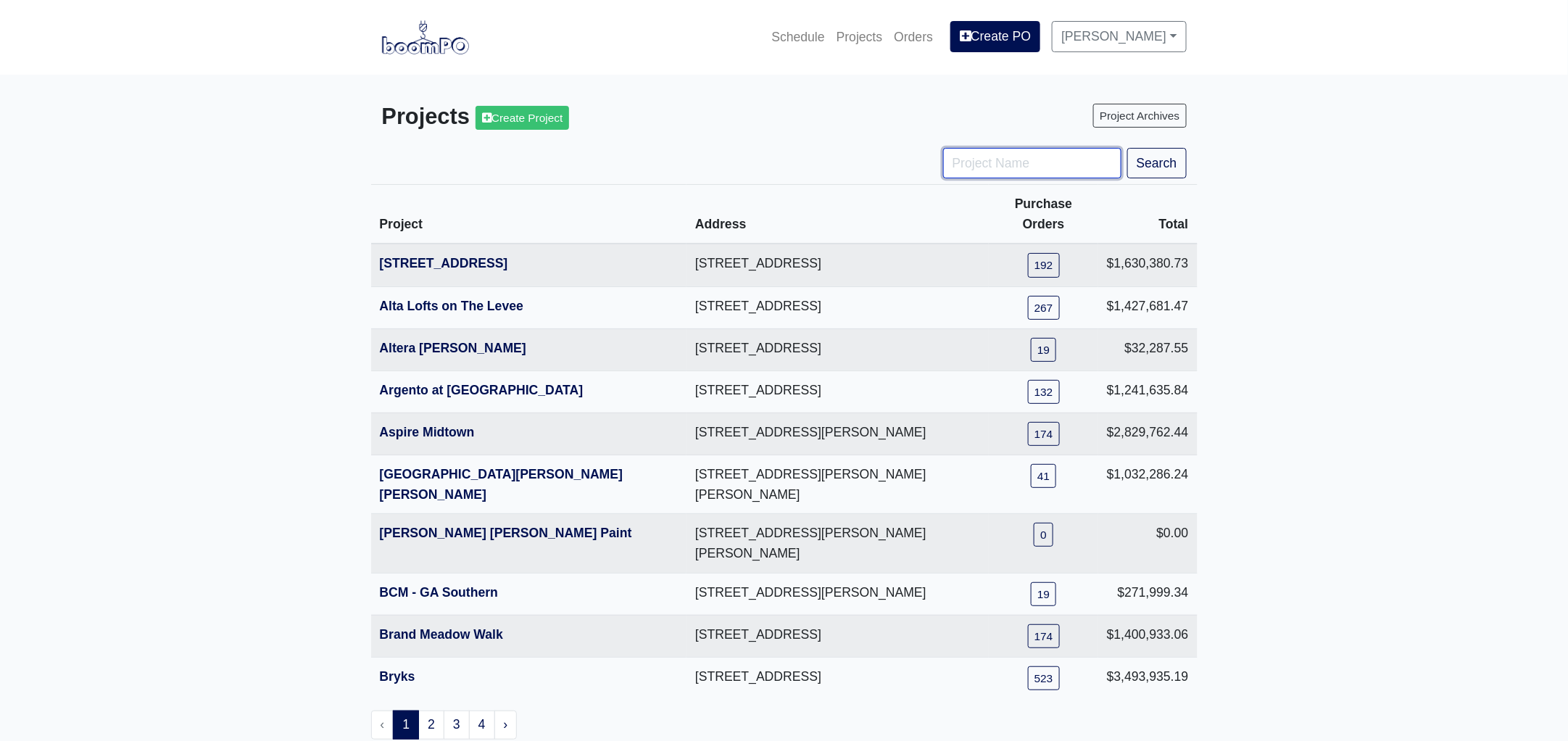
click at [1011, 166] on input "Project Name" at bounding box center [1033, 163] width 179 height 31
type input "marlow"
click at [1128, 148] on button "Search" at bounding box center [1157, 163] width 59 height 31
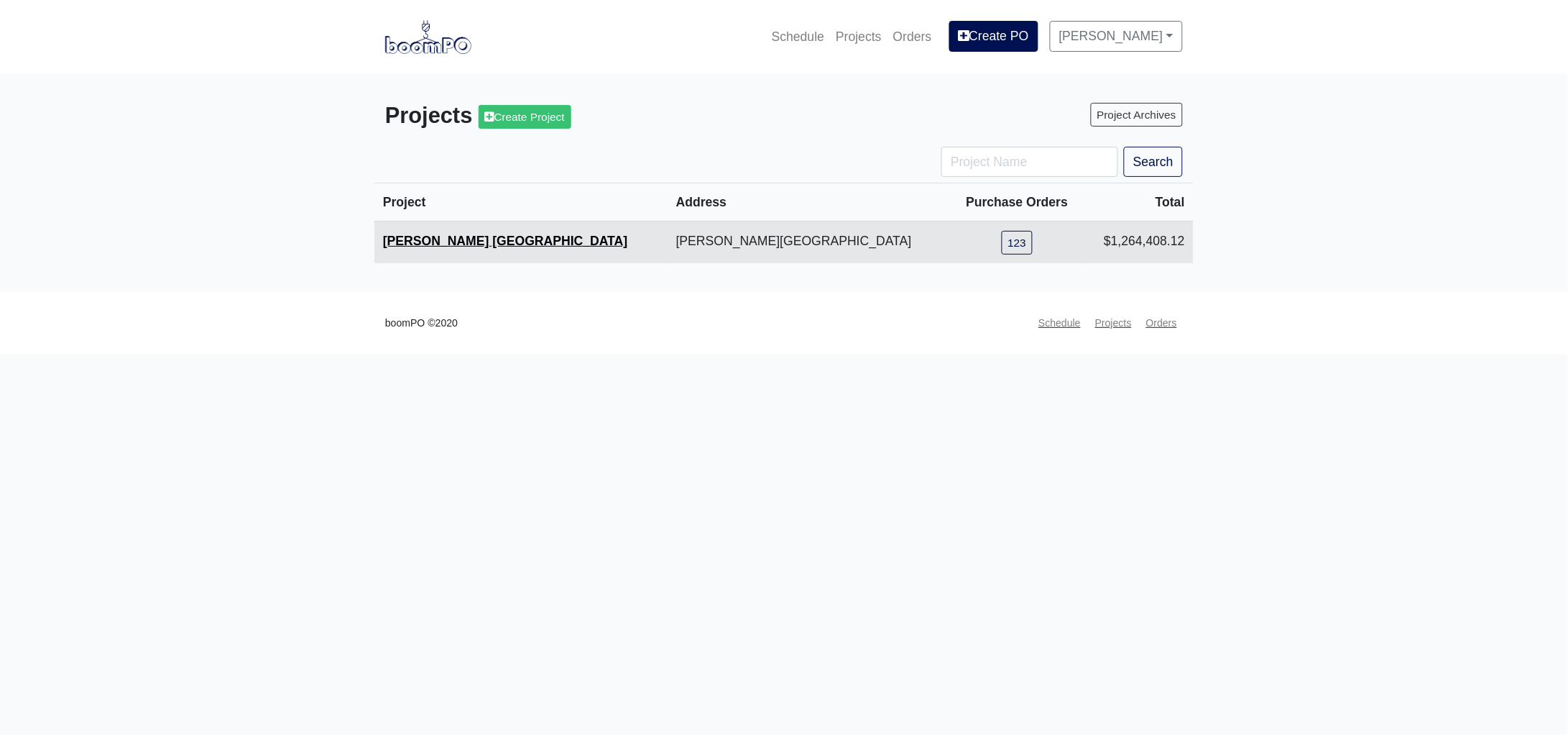
click at [427, 243] on link "[PERSON_NAME] [GEOGRAPHIC_DATA]" at bounding box center [505, 240] width 245 height 15
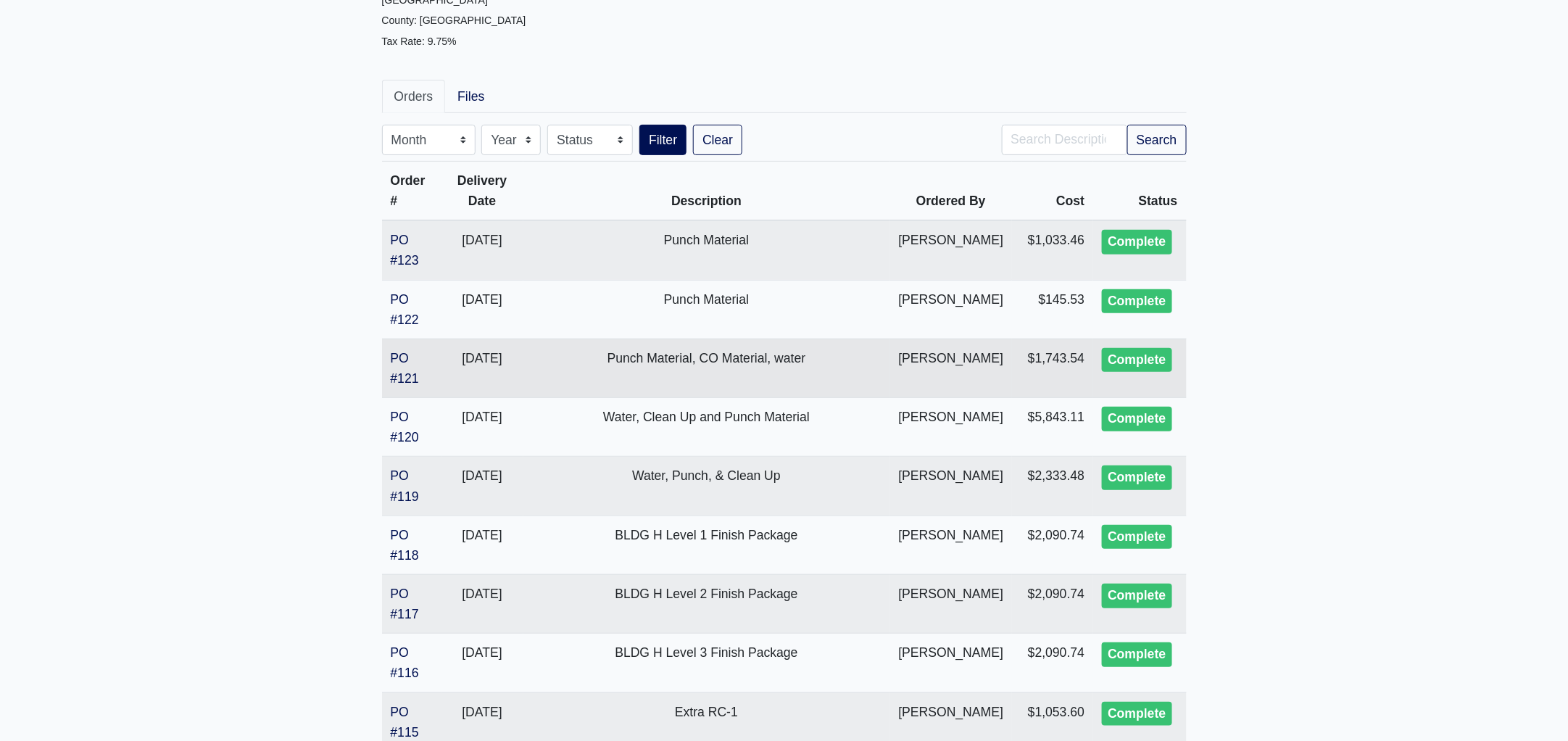
scroll to position [271, 0]
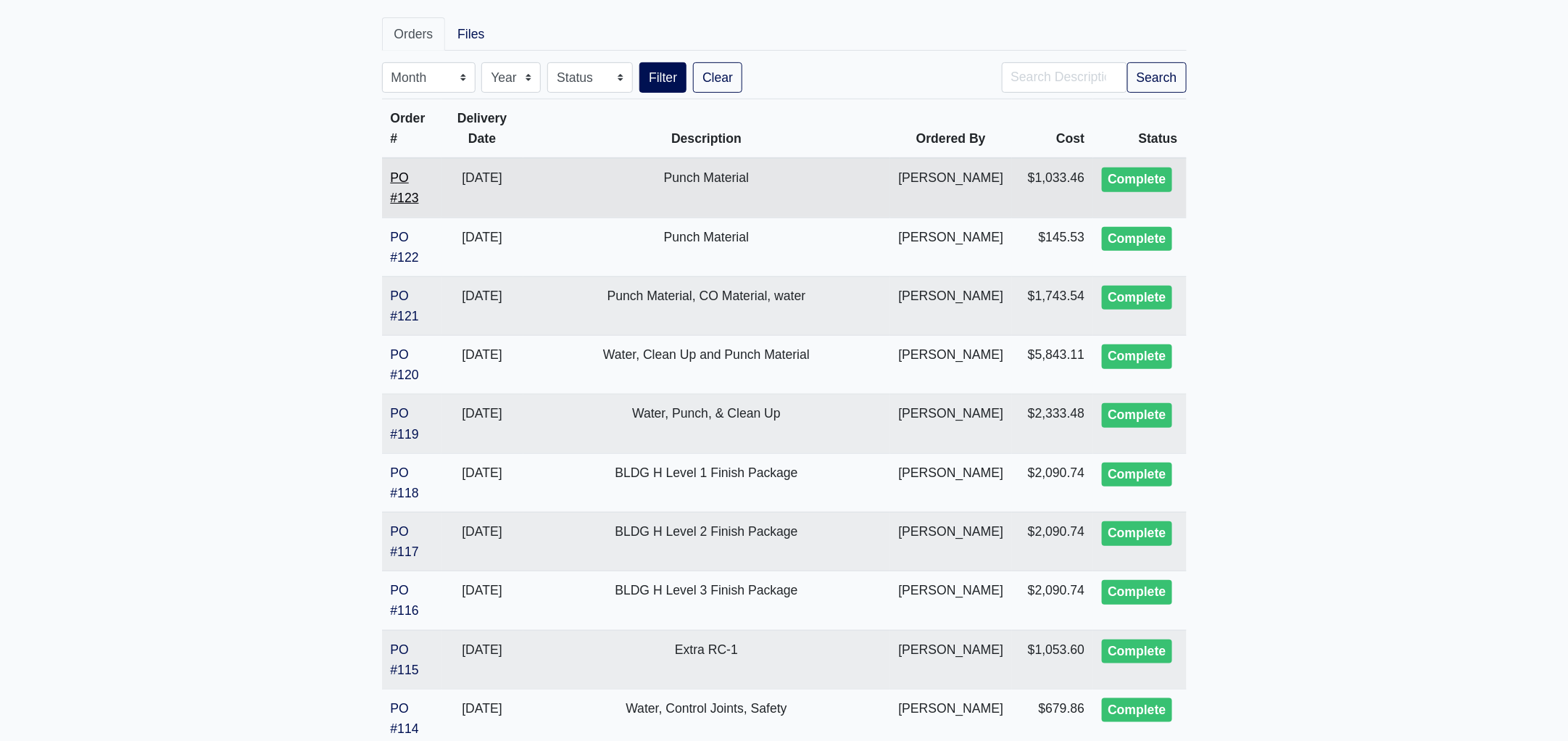
click at [413, 170] on link "PO #123" at bounding box center [405, 187] width 28 height 35
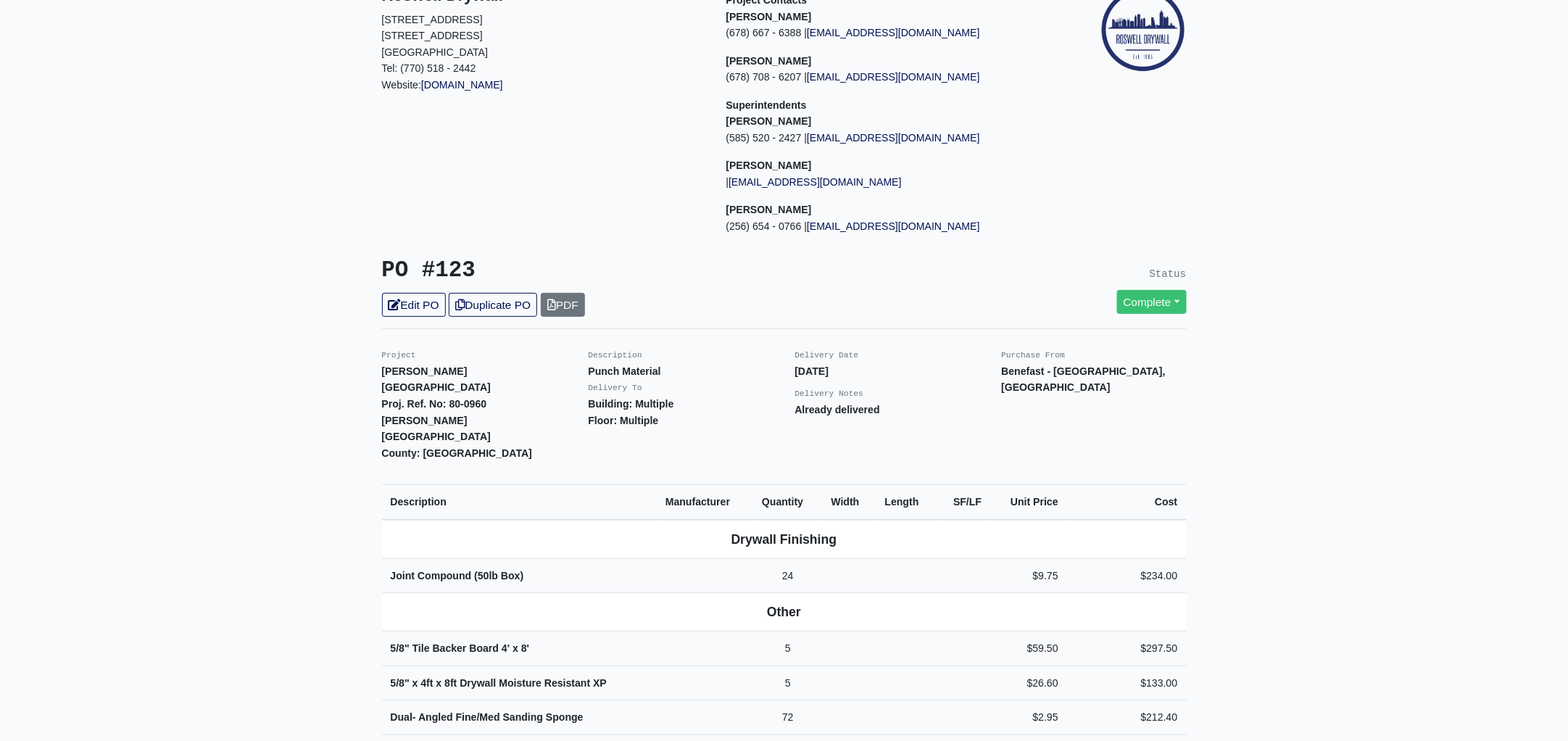
scroll to position [452, 0]
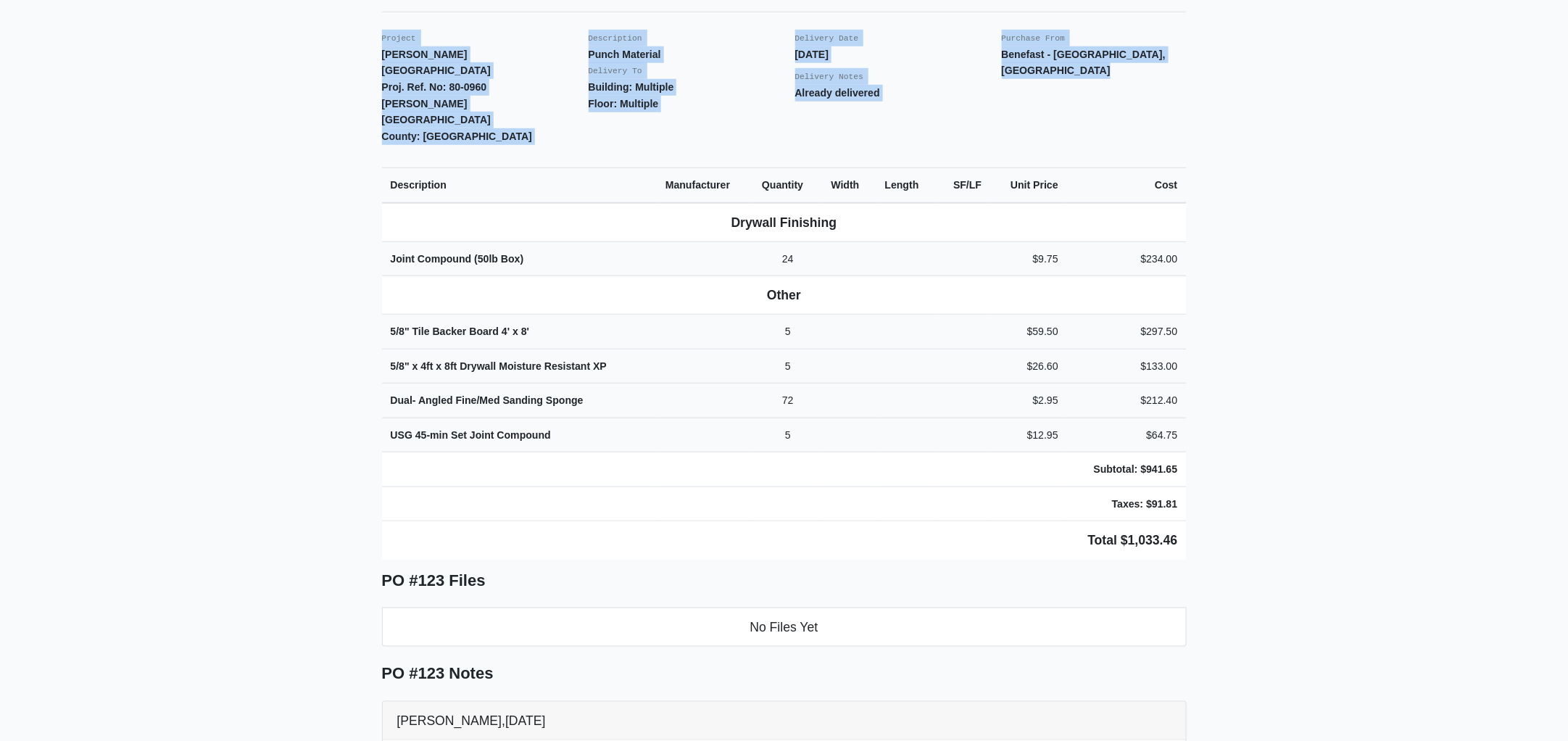
drag, startPoint x: 365, startPoint y: 34, endPoint x: 1383, endPoint y: 391, distance: 1078.8
click at [1383, 391] on main "Back to Project Roswell Drywall 7000 Peachtree Dunwoody Rd NE Building 5, Suite…" at bounding box center [784, 449] width 1568 height 1653
copy div "Project Marlowe Smyrna Proj. Ref. No: 80-0960 Genie Lane La Vergne, TN 37086 Co…"
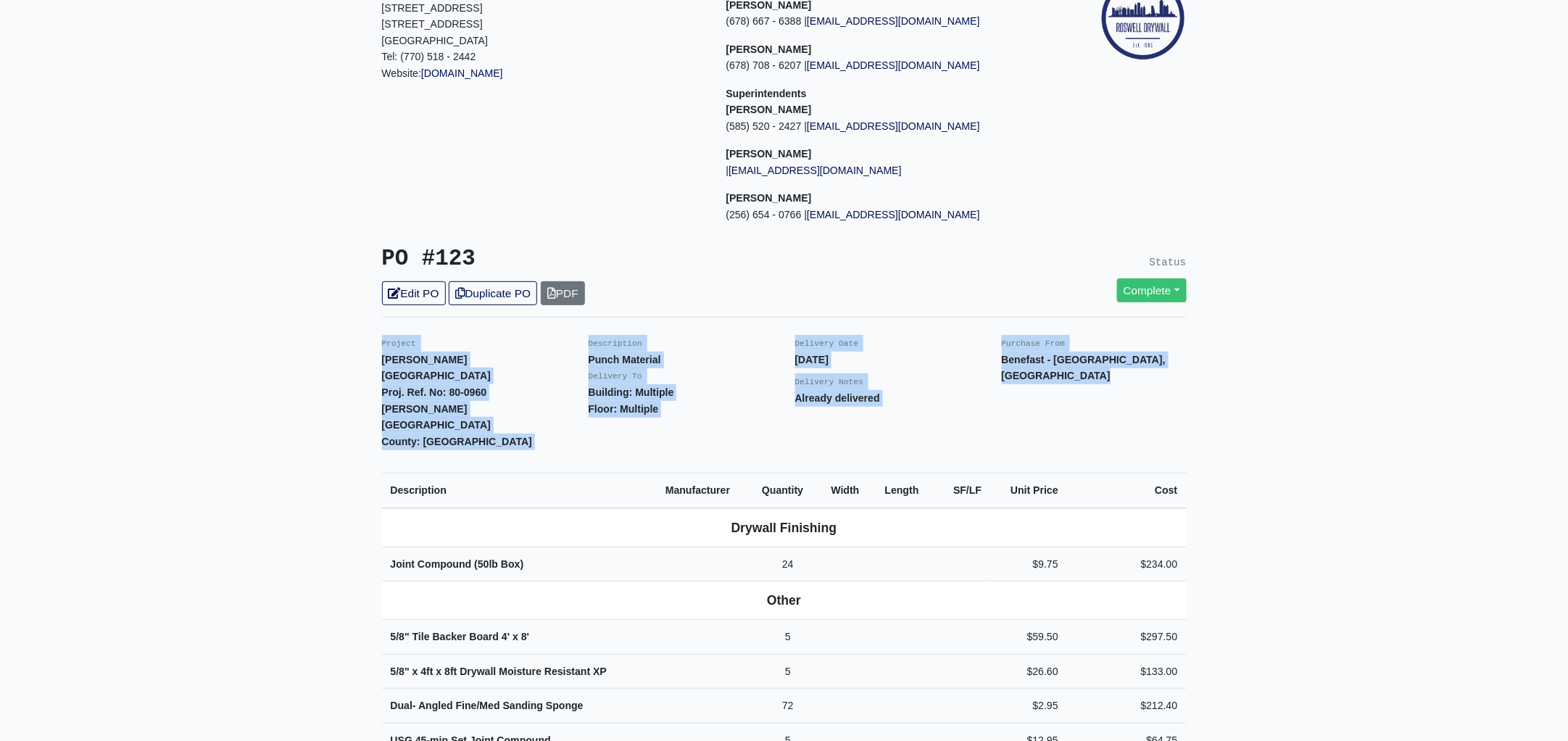
scroll to position [0, 0]
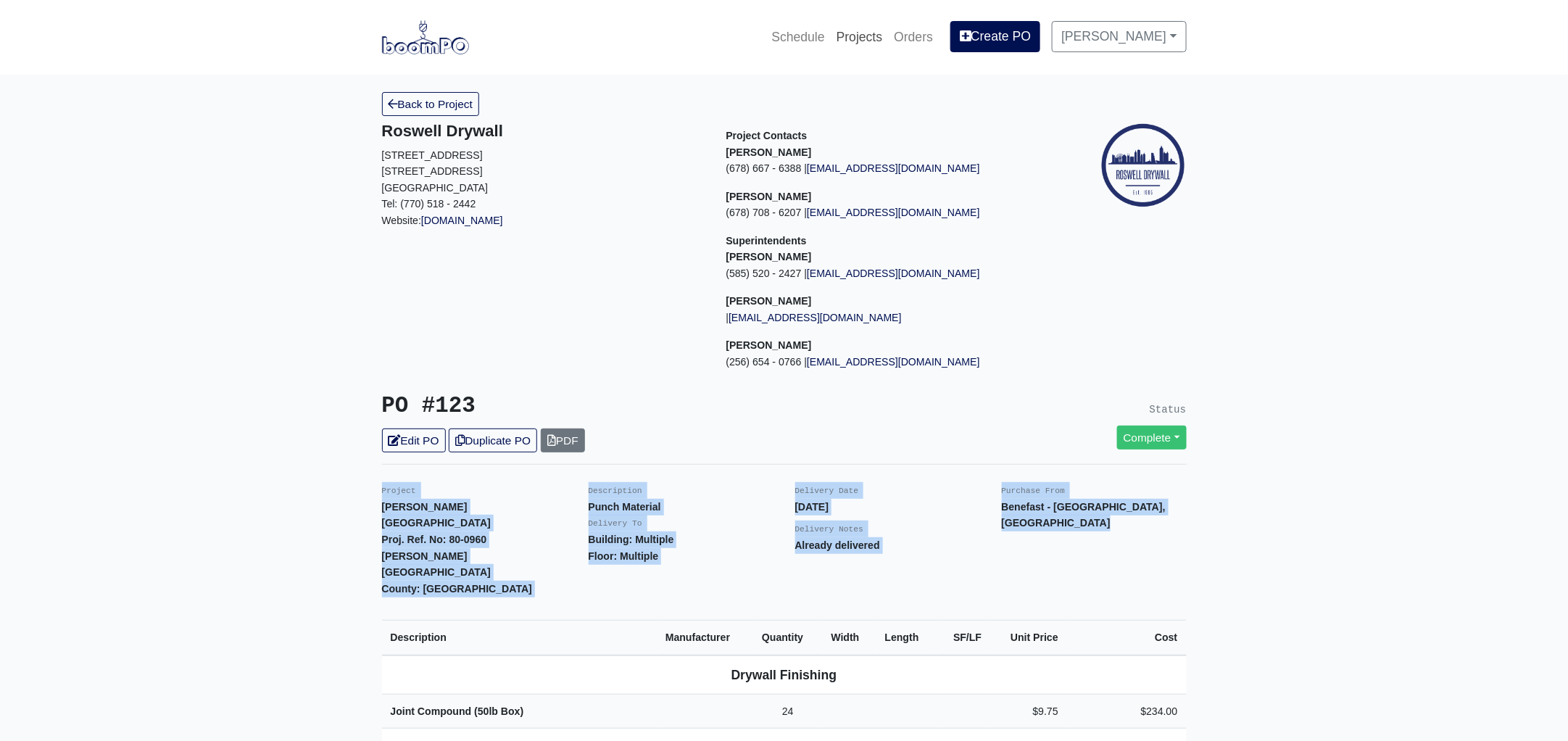
click at [877, 40] on link "Projects" at bounding box center [860, 37] width 58 height 32
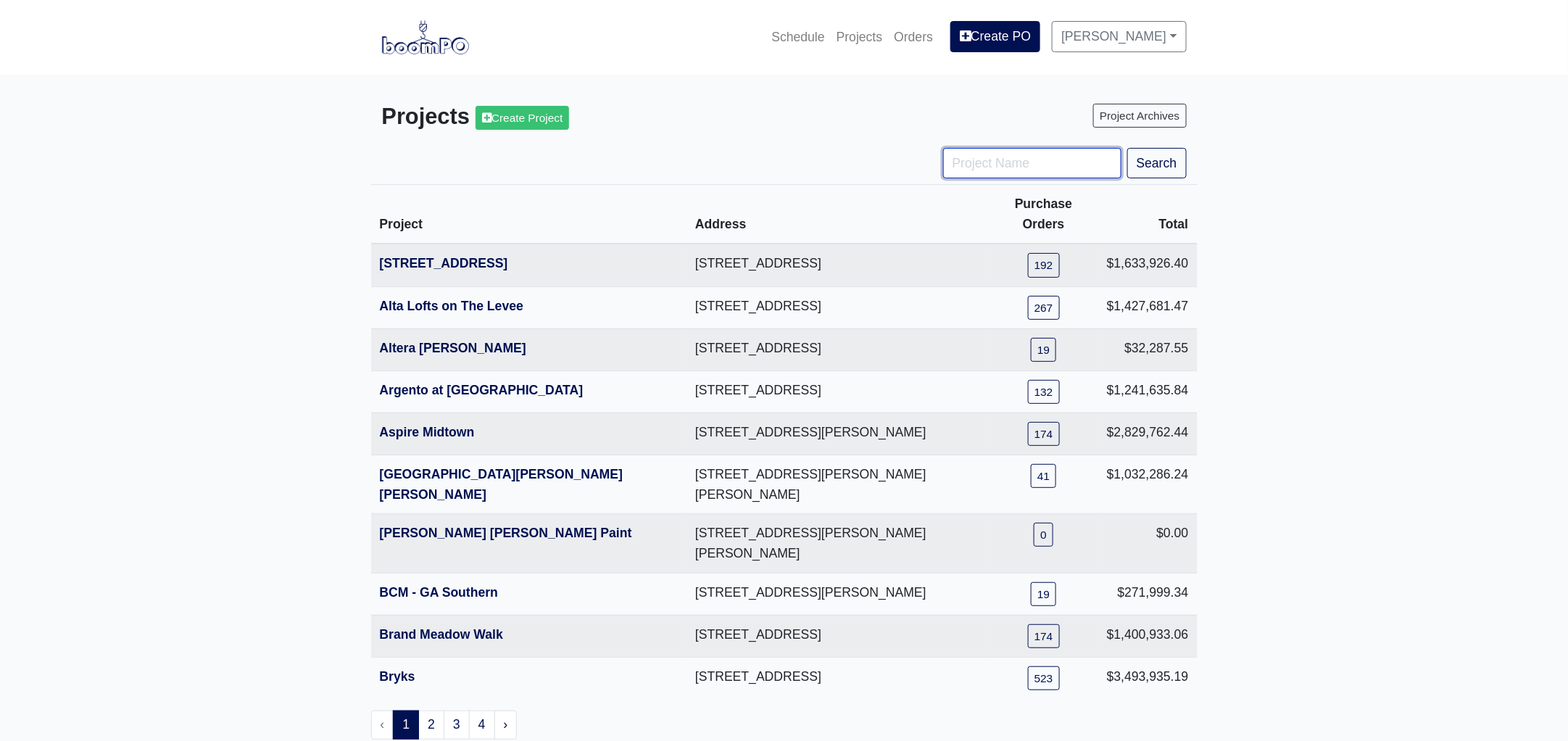
click at [1002, 166] on input "Project Name" at bounding box center [1033, 163] width 179 height 31
type input "chapel"
click at [1128, 148] on button "Search" at bounding box center [1157, 163] width 59 height 31
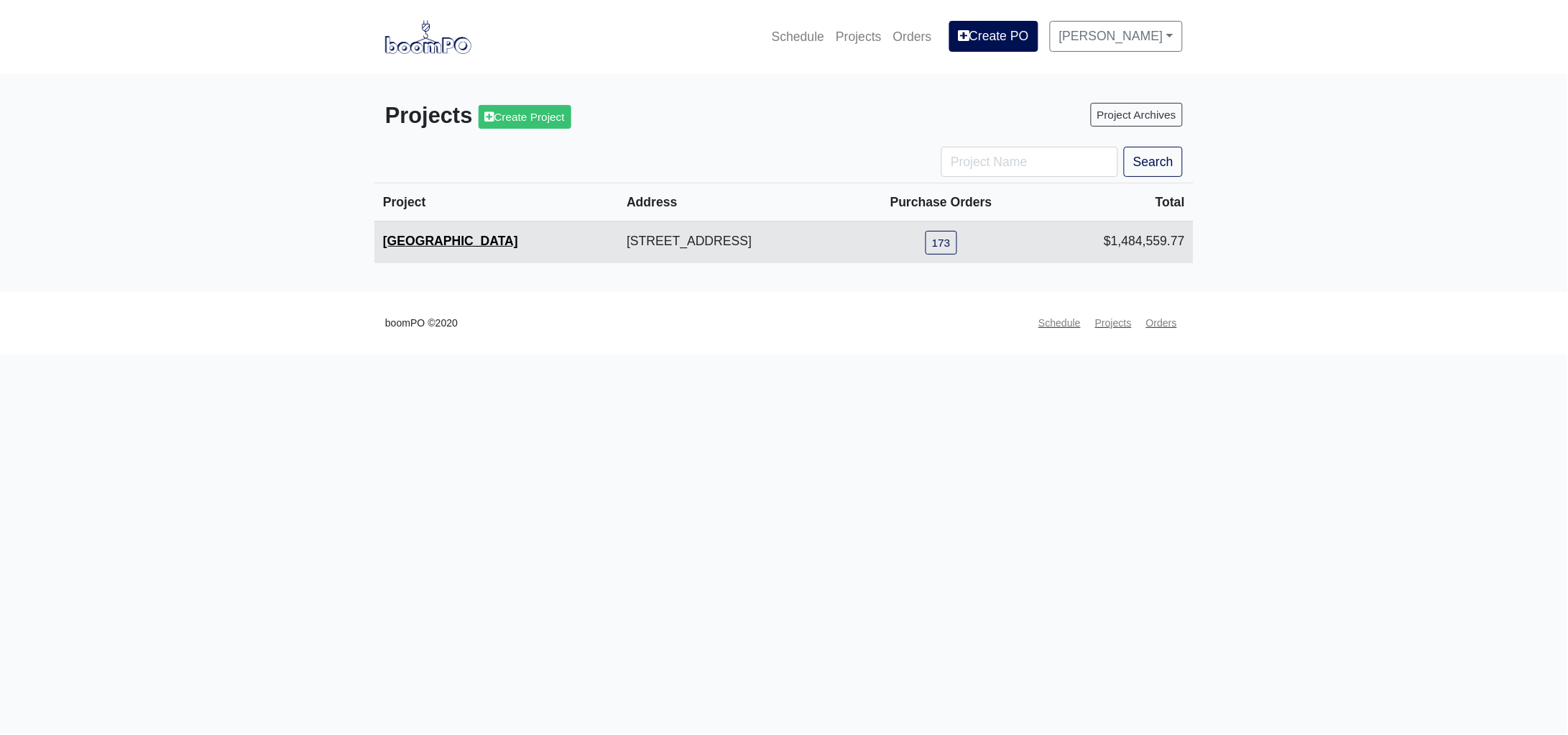
click at [454, 245] on link "[GEOGRAPHIC_DATA]" at bounding box center [450, 240] width 135 height 15
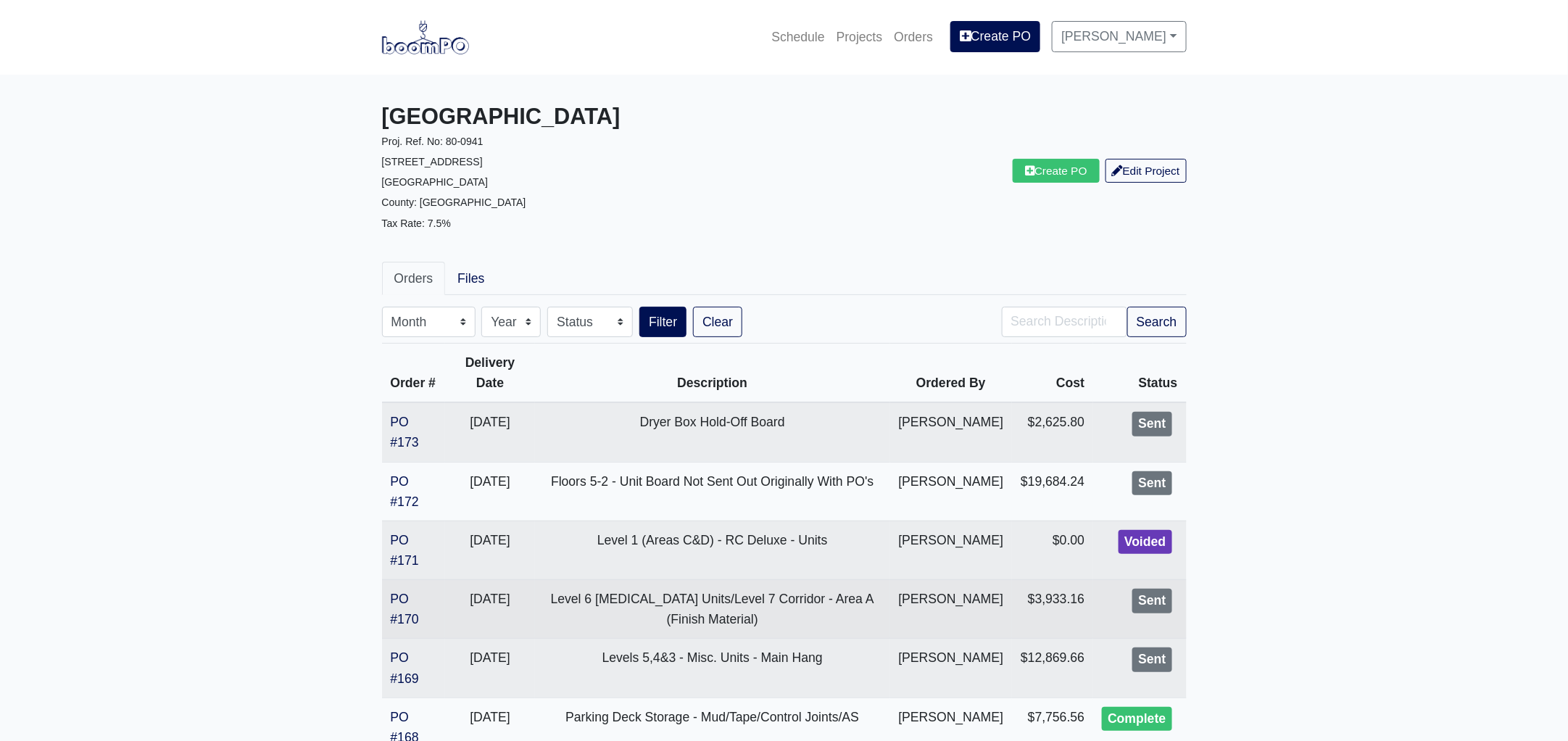
click at [404, 609] on td "PO #170" at bounding box center [413, 608] width 64 height 58
click at [404, 618] on link "PO #170" at bounding box center [405, 608] width 28 height 35
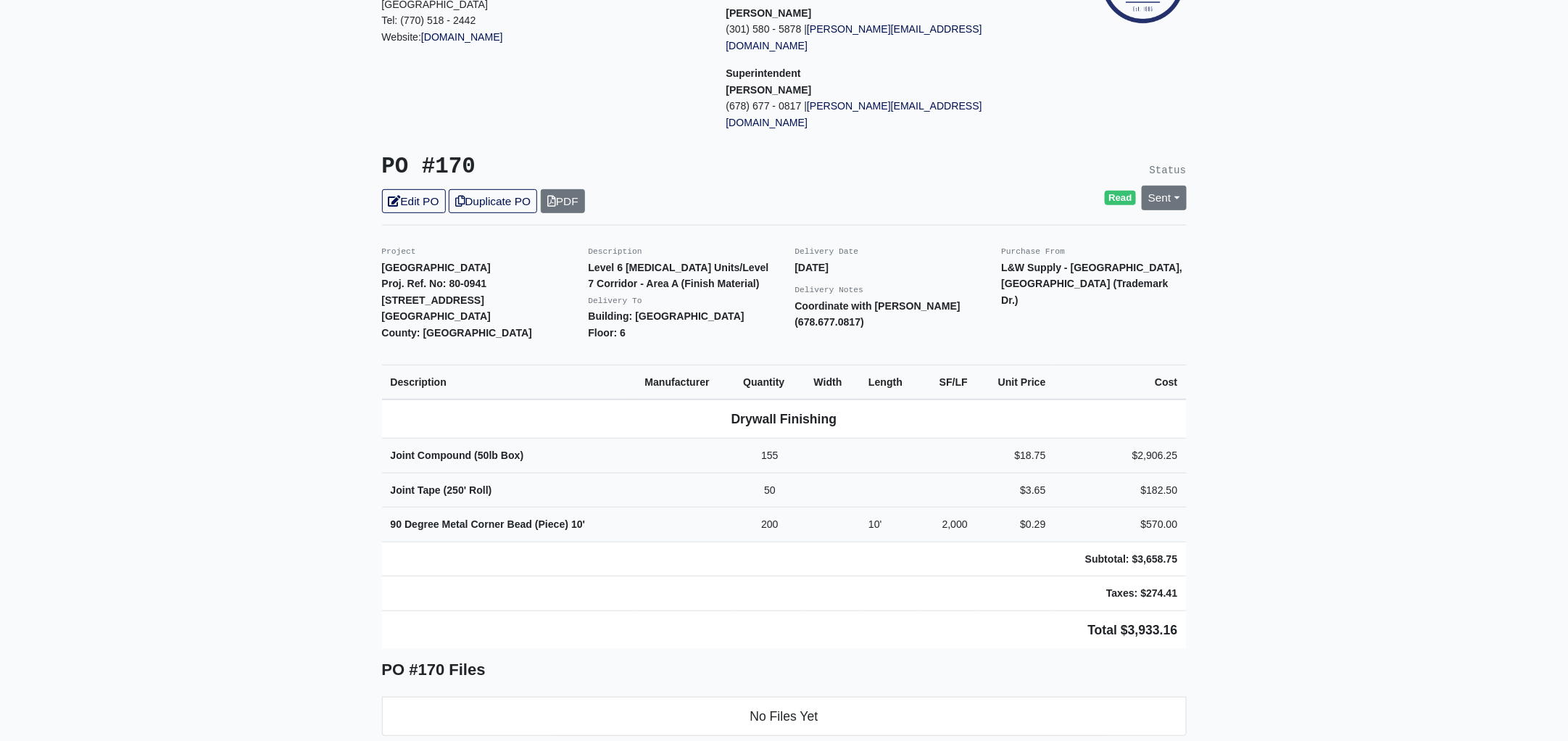
scroll to position [271, 0]
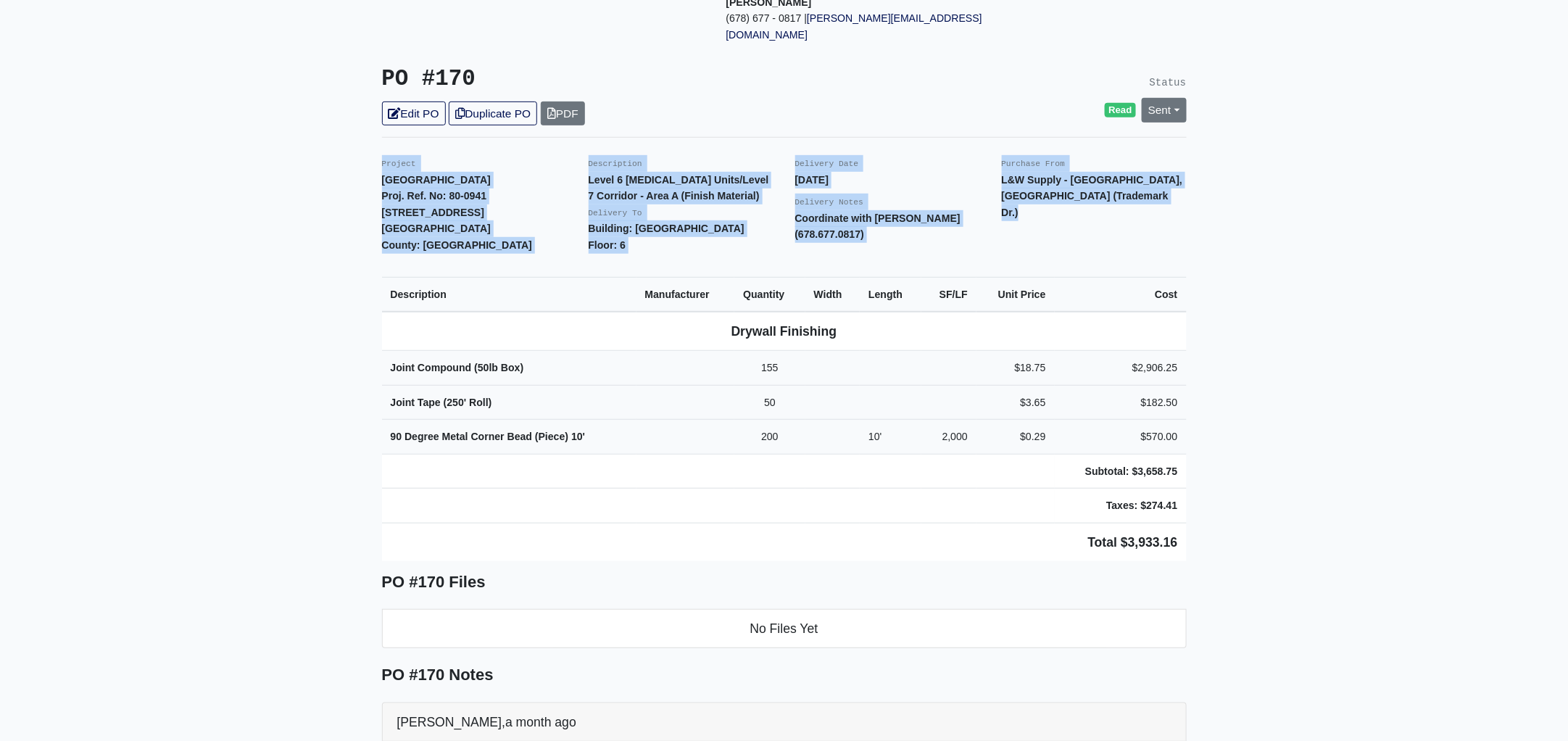
drag, startPoint x: 361, startPoint y: 124, endPoint x: 1271, endPoint y: 448, distance: 966.0
click at [1271, 448] on main "Back to Project Roswell Drywall [STREET_ADDRESS] Tel: (770) 518 - 2442 Website:…" at bounding box center [784, 444] width 1568 height 1280
copy div "Project [GEOGRAPHIC_DATA]. Ref. No: 80-0941 [STREET_ADDRESS]: [GEOGRAPHIC_DATA]…"
